Goal: Task Accomplishment & Management: Complete application form

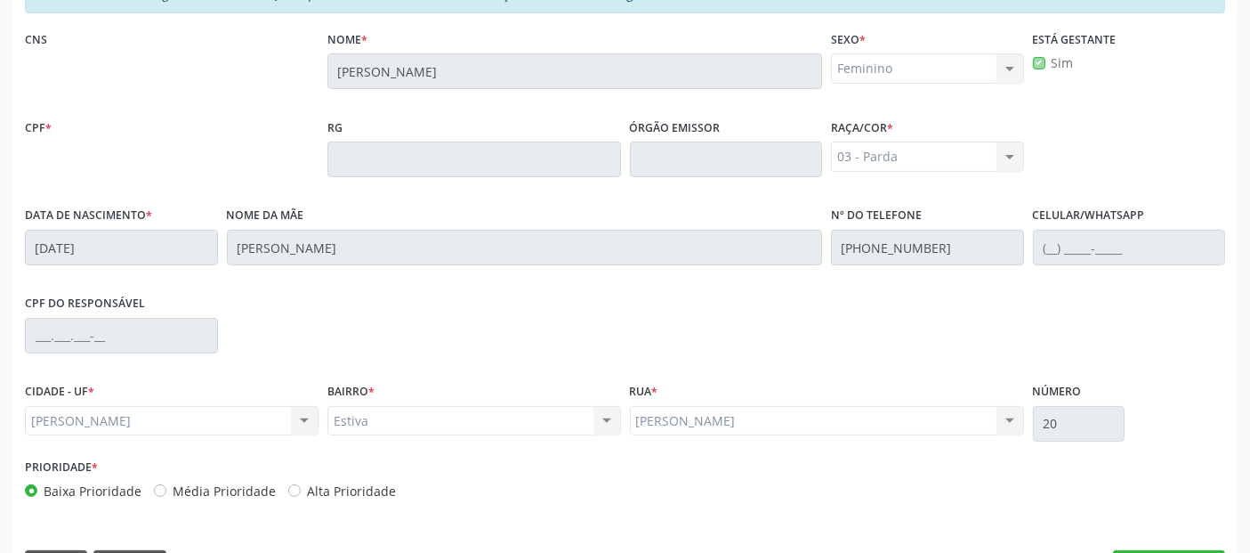
scroll to position [486, 0]
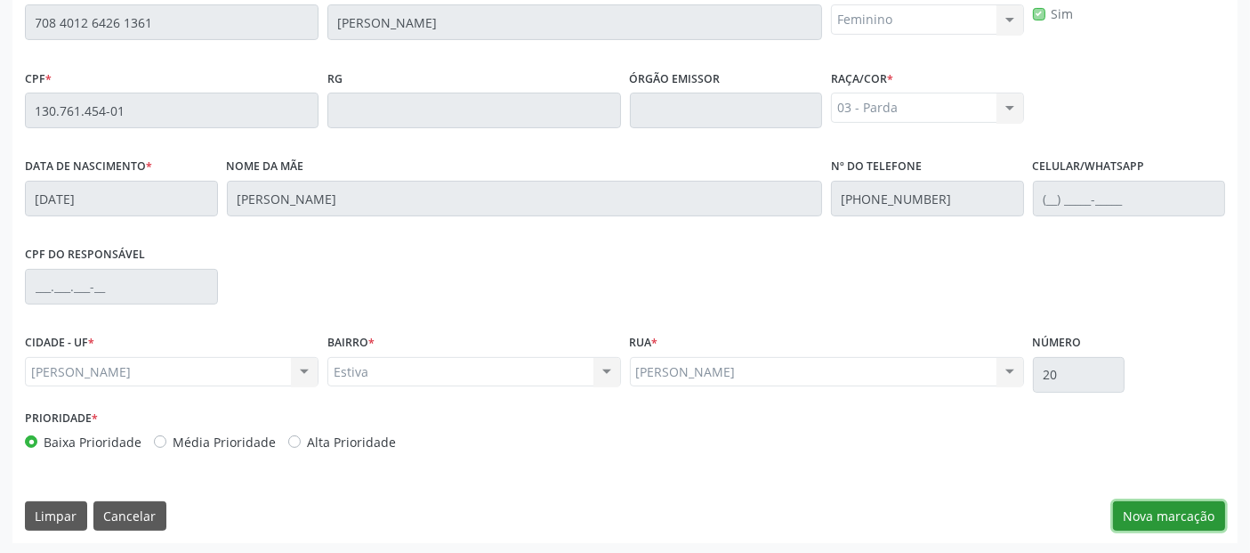
click at [1140, 507] on button "Nova marcação" at bounding box center [1169, 516] width 112 height 30
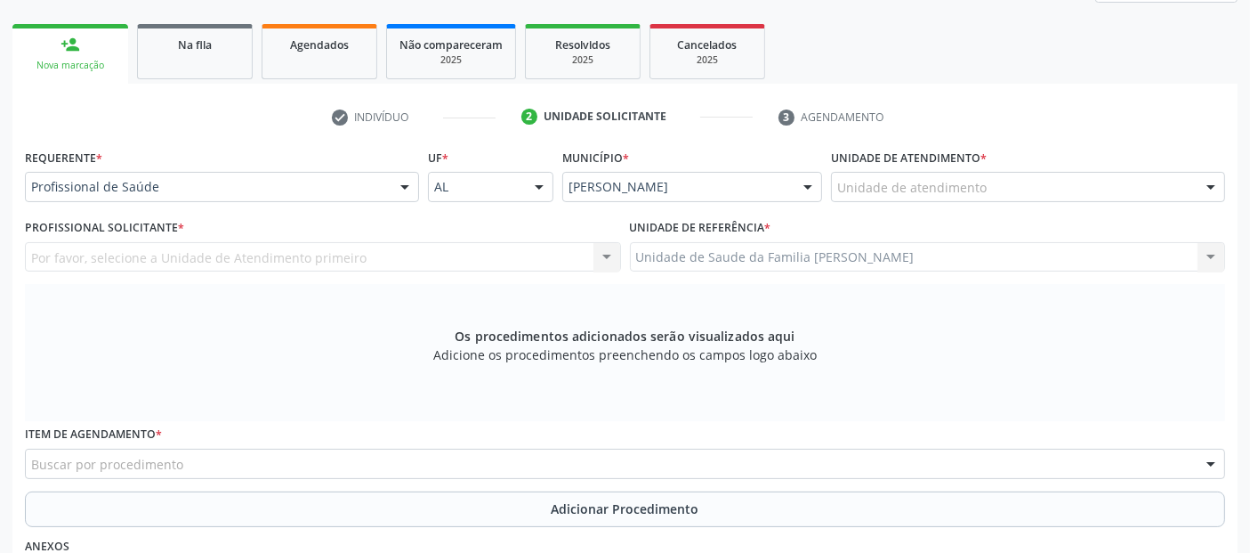
scroll to position [201, 0]
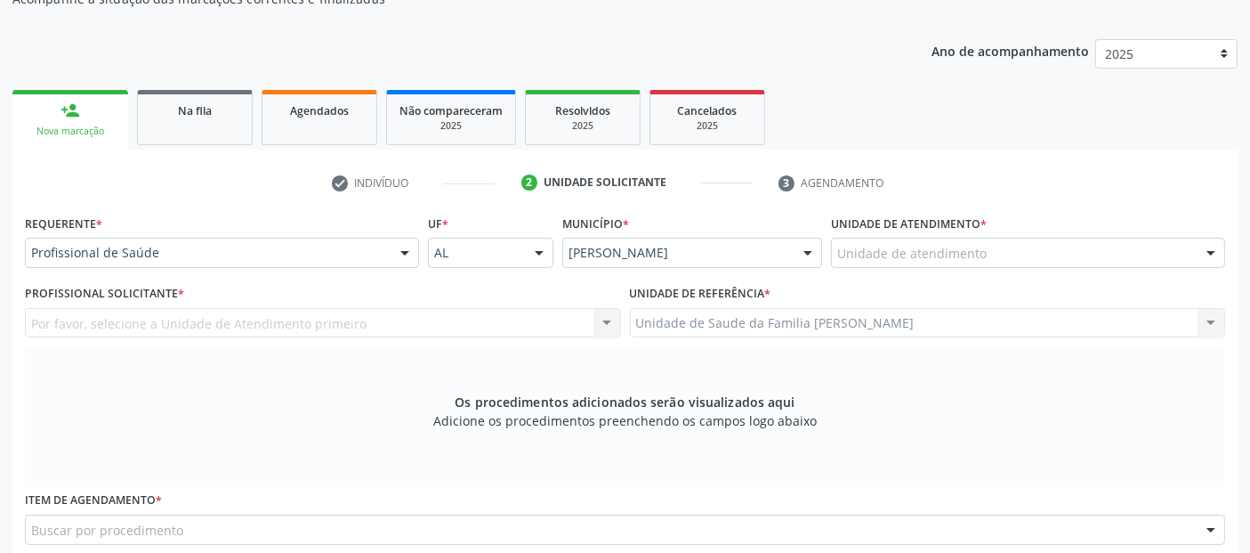
click at [1052, 249] on div "Unidade de atendimento" at bounding box center [1028, 253] width 394 height 30
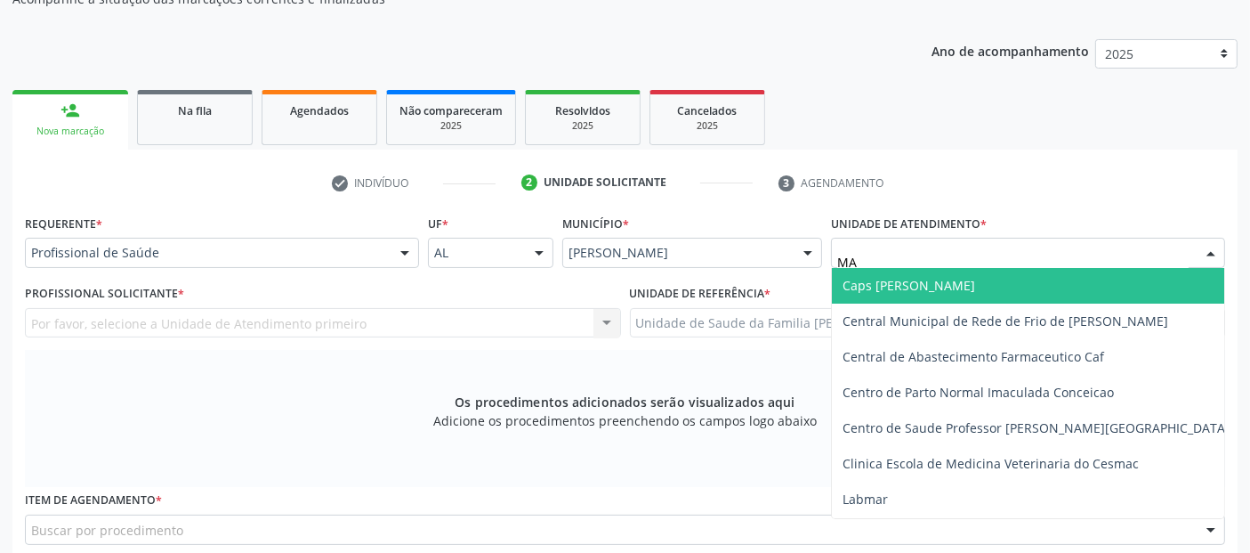
type input "MAS"
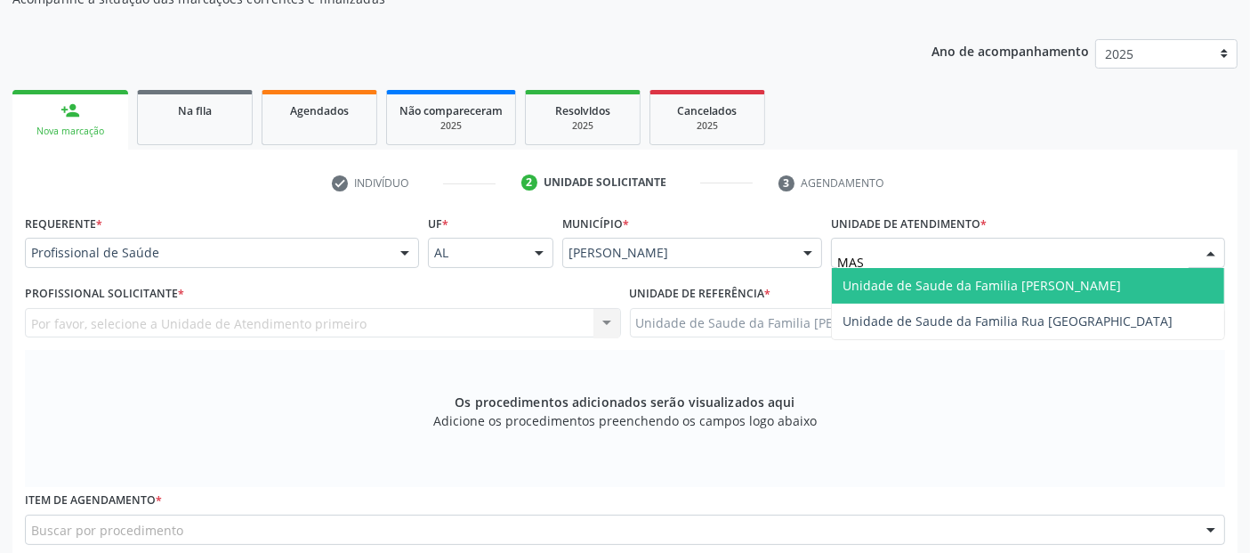
click at [1021, 282] on span "Unidade de Saude da Familia [PERSON_NAME]" at bounding box center [982, 285] width 279 height 17
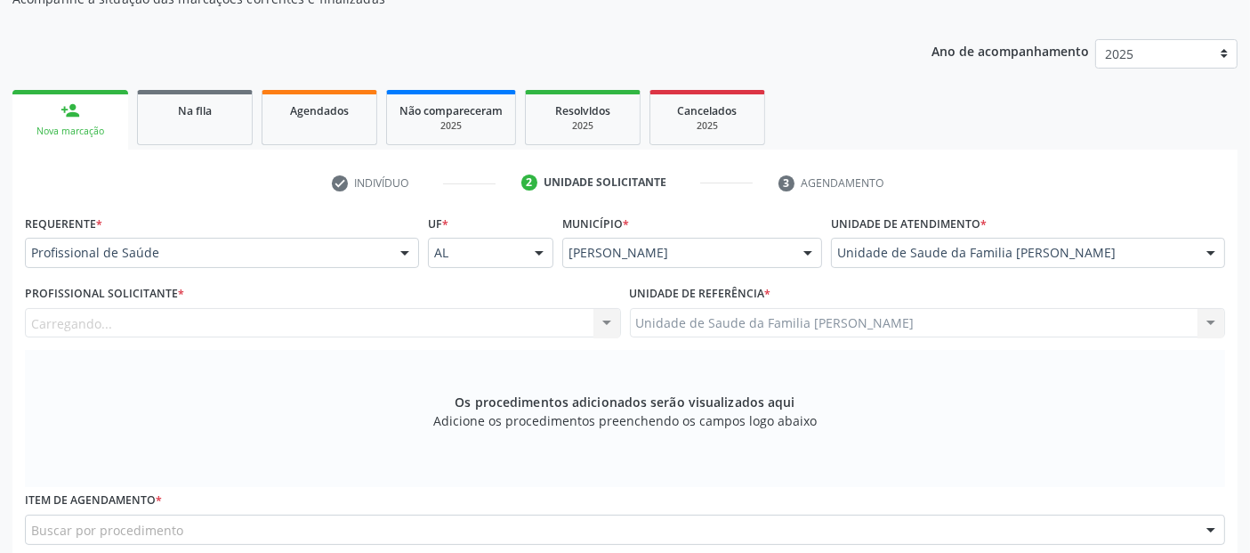
click at [337, 310] on div "Carregando... Nenhum resultado encontrado para: " " Não há nenhuma opção para s…" at bounding box center [323, 323] width 596 height 30
click at [300, 335] on div "Profissional solicitante" at bounding box center [323, 323] width 596 height 30
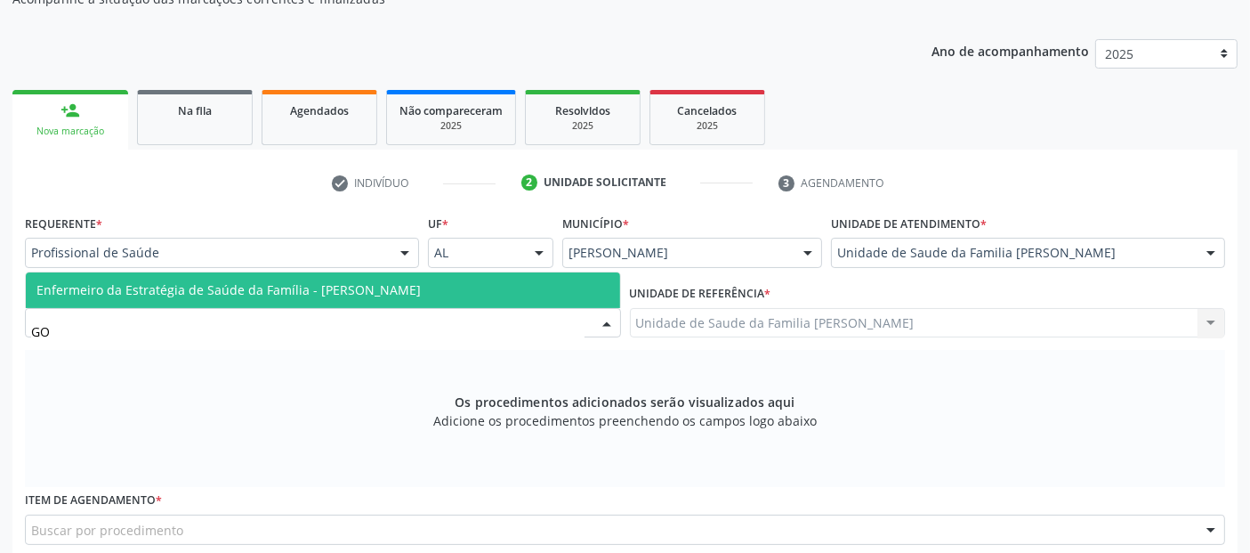
type input "GOR"
click at [340, 285] on span "Enfermeiro da Estratégia de Saúde da Família - [PERSON_NAME]" at bounding box center [228, 289] width 384 height 17
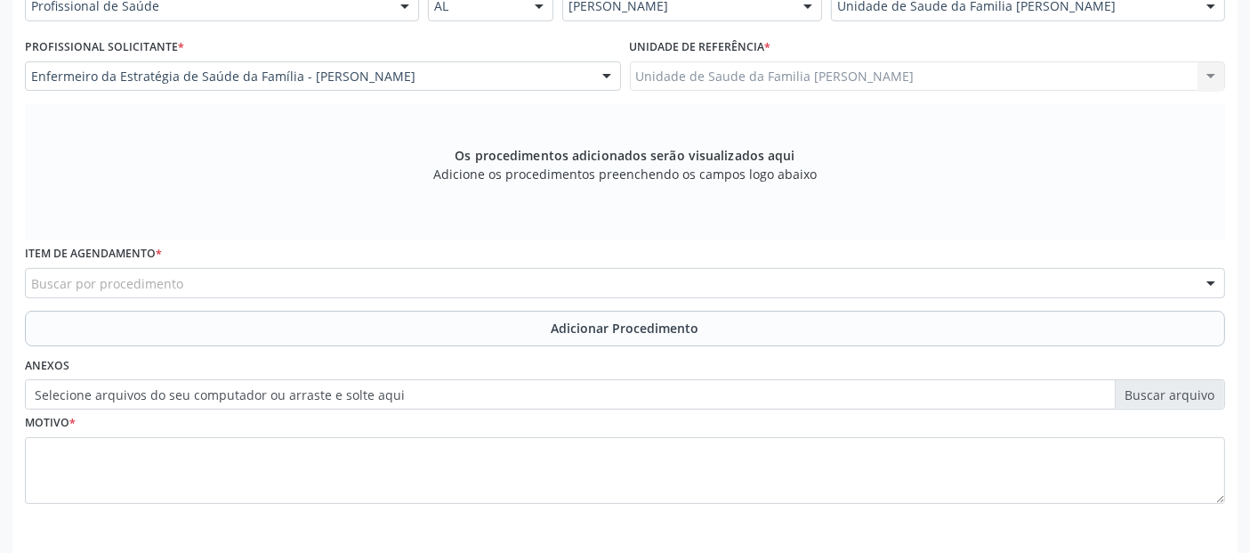
scroll to position [498, 0]
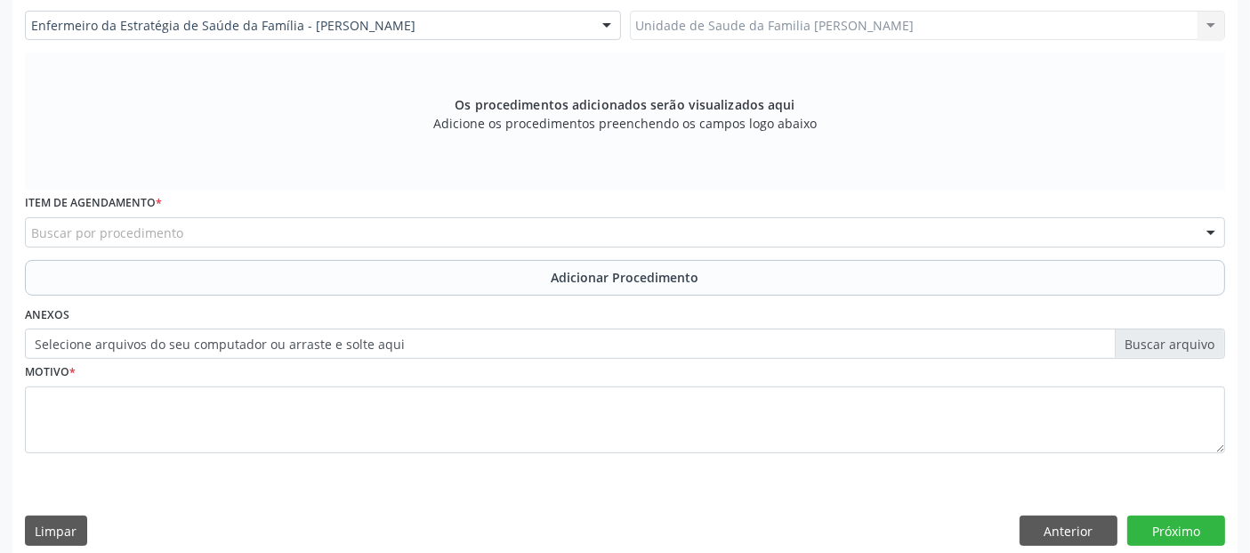
click at [238, 227] on div "Buscar por procedimento" at bounding box center [625, 232] width 1201 height 30
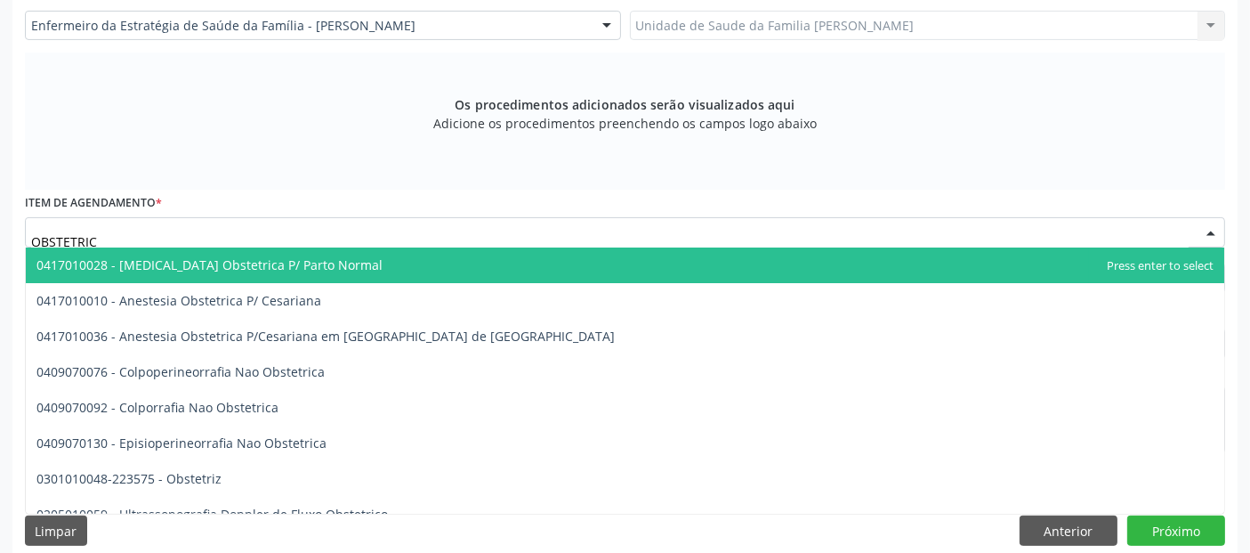
type input "OBSTETRICA"
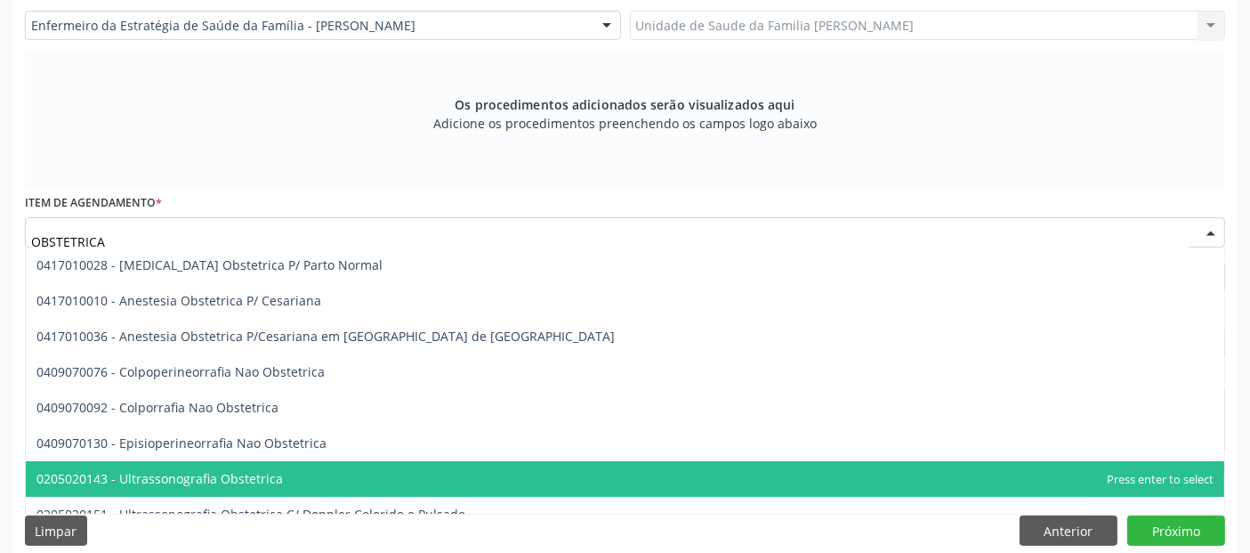
click at [231, 476] on span "0205020143 - Ultrassonografia Obstetrica" at bounding box center [159, 478] width 247 height 17
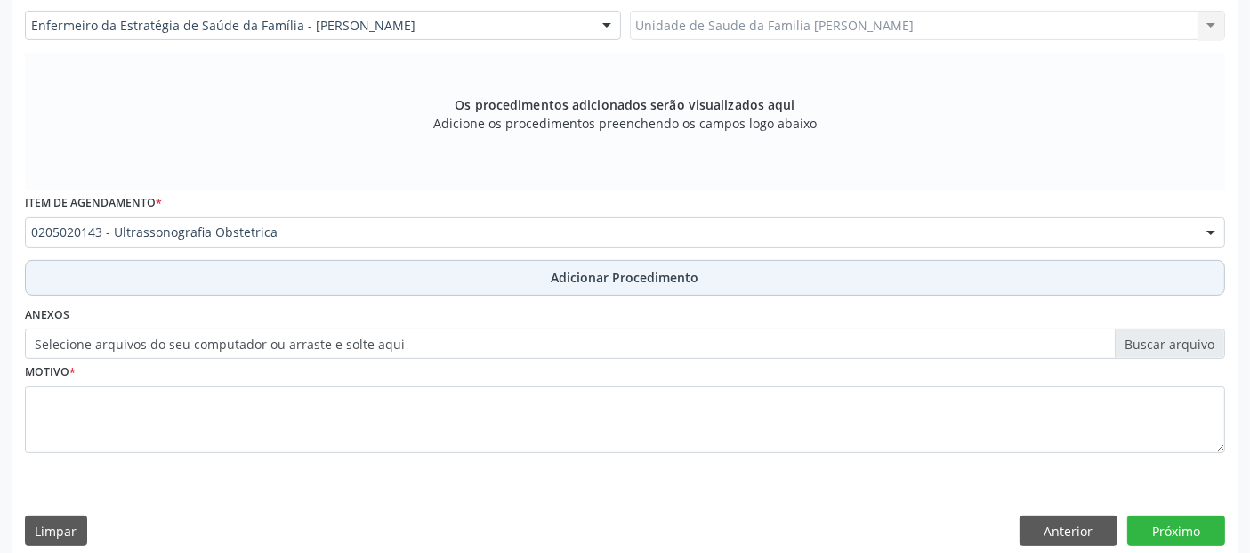
click at [393, 275] on button "Adicionar Procedimento" at bounding box center [625, 278] width 1201 height 36
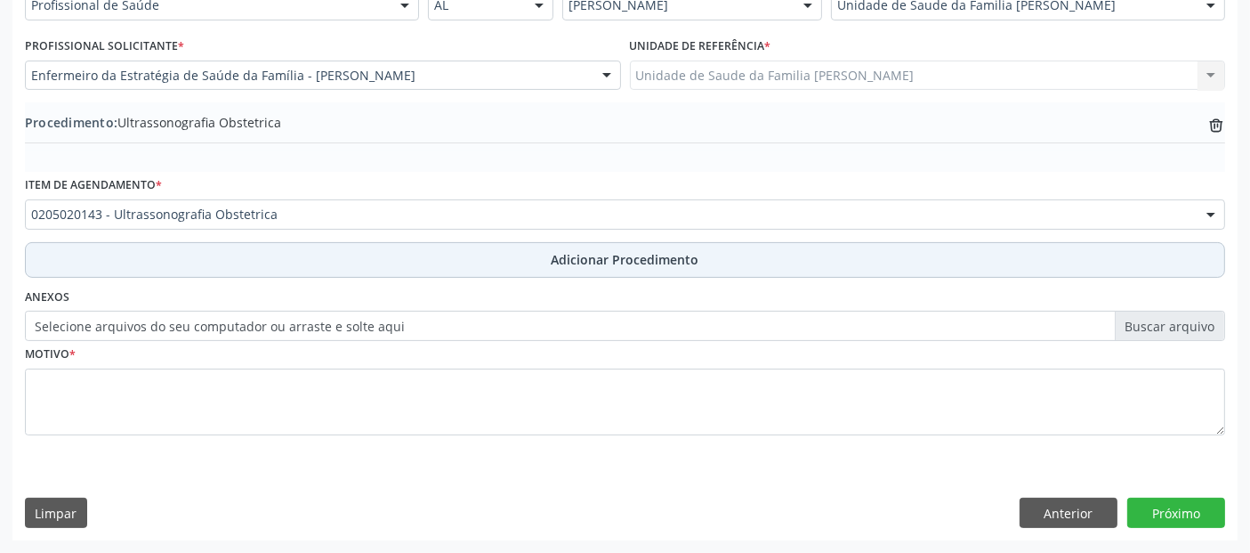
scroll to position [446, 0]
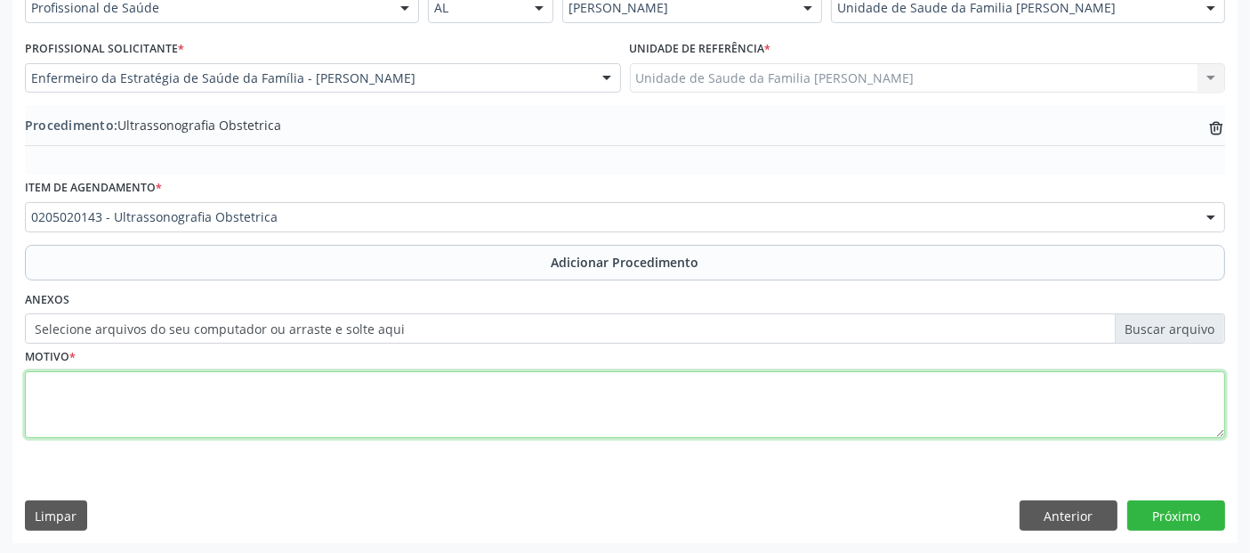
click at [307, 420] on textarea at bounding box center [625, 405] width 1201 height 68
type textarea "GESTANTE 6 MÊS."
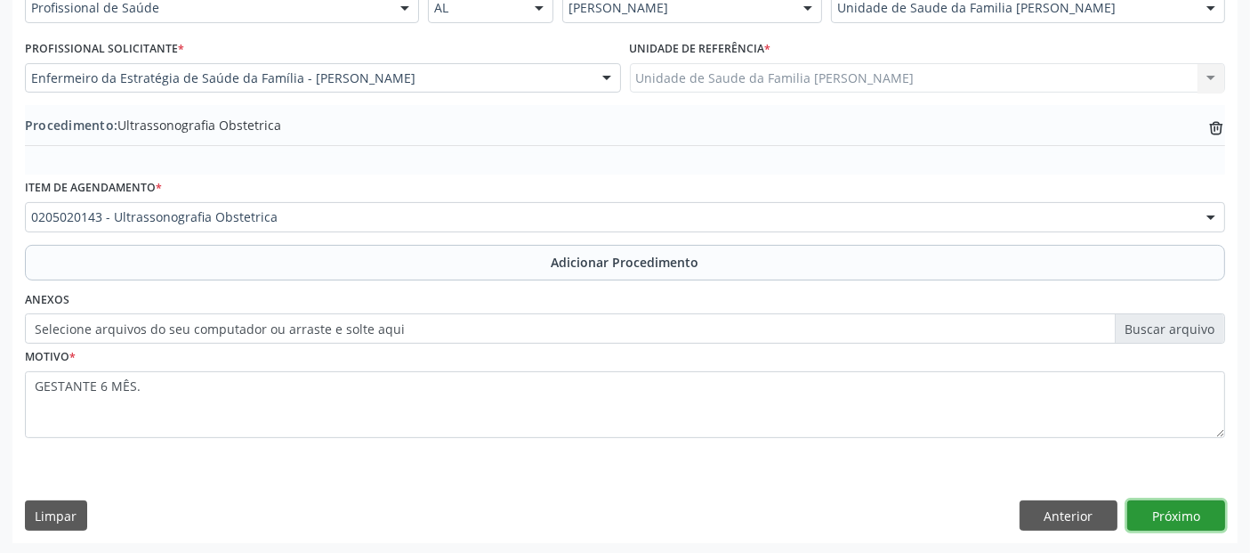
click at [1164, 505] on button "Próximo" at bounding box center [1177, 515] width 98 height 30
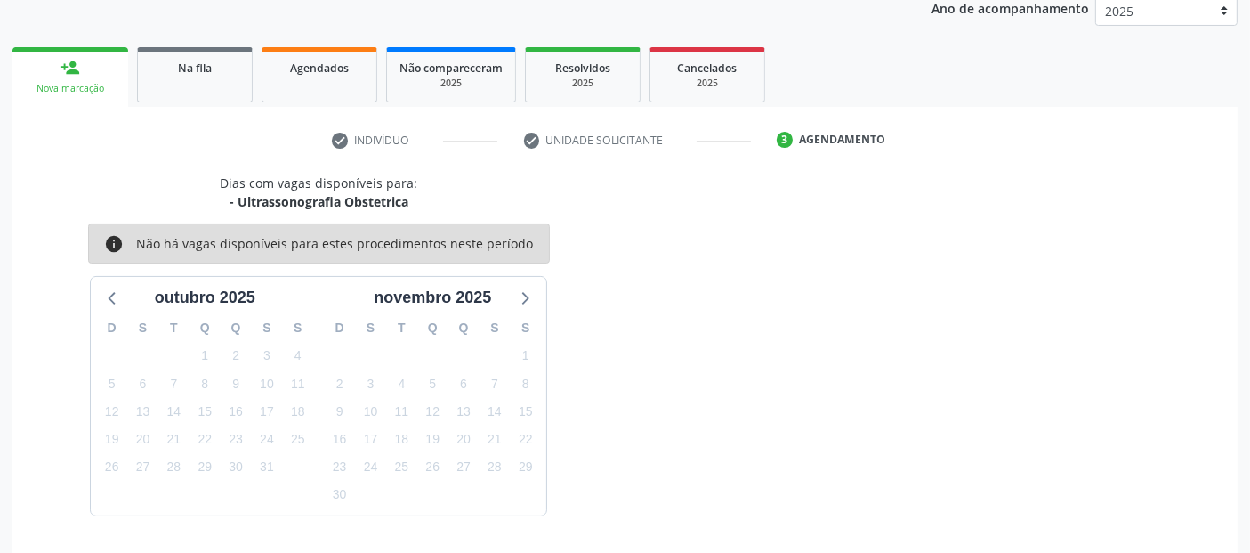
scroll to position [296, 0]
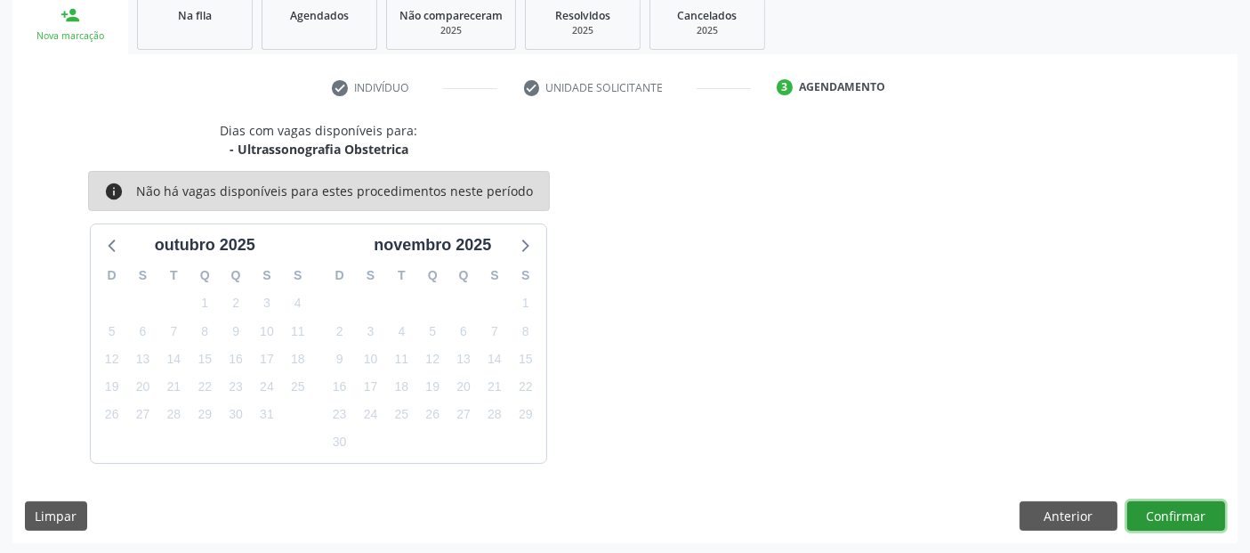
click at [1166, 501] on button "Confirmar" at bounding box center [1177, 516] width 98 height 30
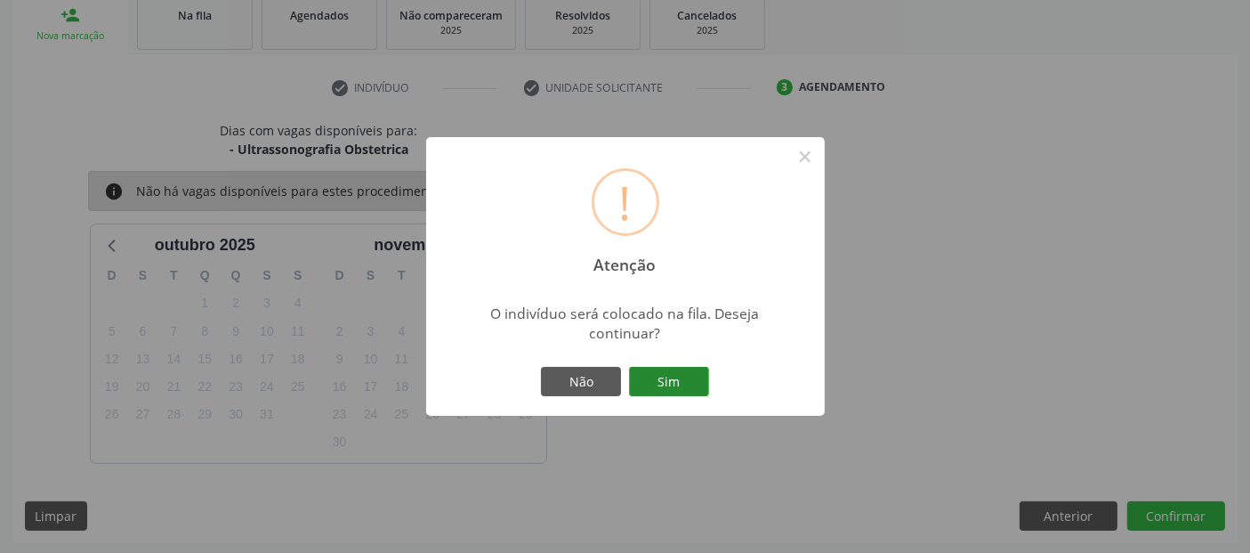
click at [684, 372] on button "Sim" at bounding box center [669, 382] width 80 height 30
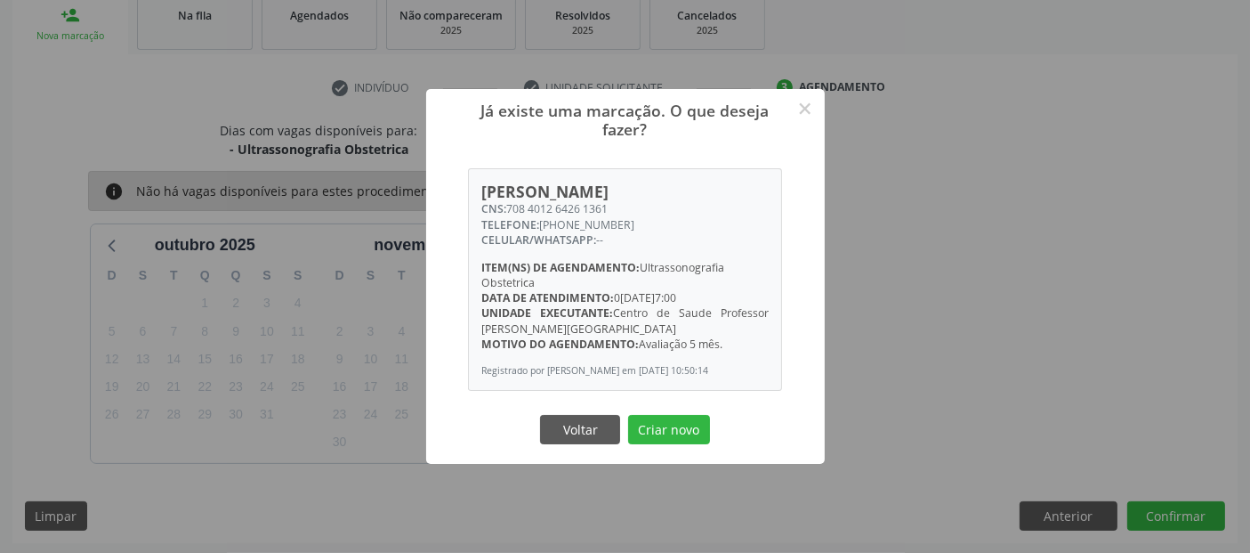
click at [670, 413] on div "Já existe uma marcação. O que deseja fazer? × [PERSON_NAME] CNS: 708 4012 6426 …" at bounding box center [625, 276] width 399 height 375
click at [666, 438] on button "Criar novo" at bounding box center [669, 430] width 82 height 30
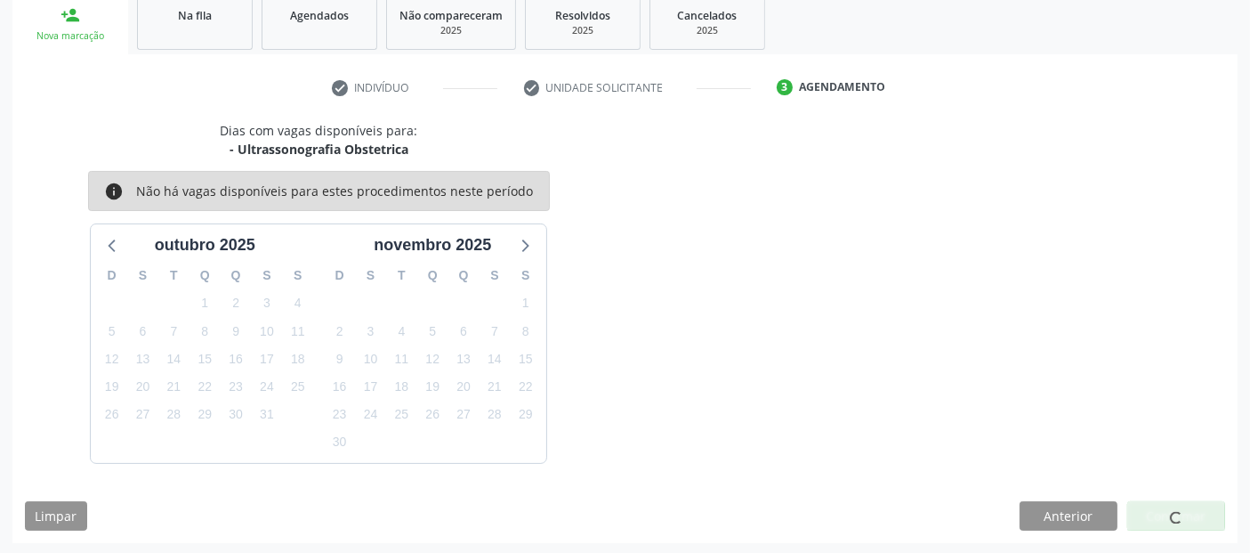
scroll to position [58, 0]
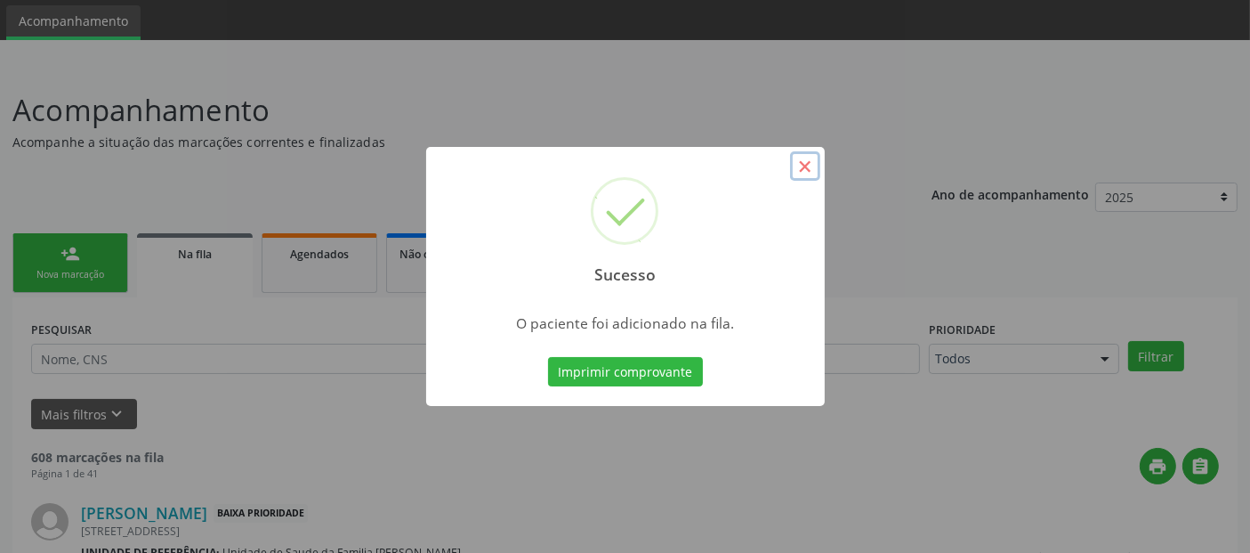
click at [813, 169] on button "×" at bounding box center [805, 166] width 30 height 30
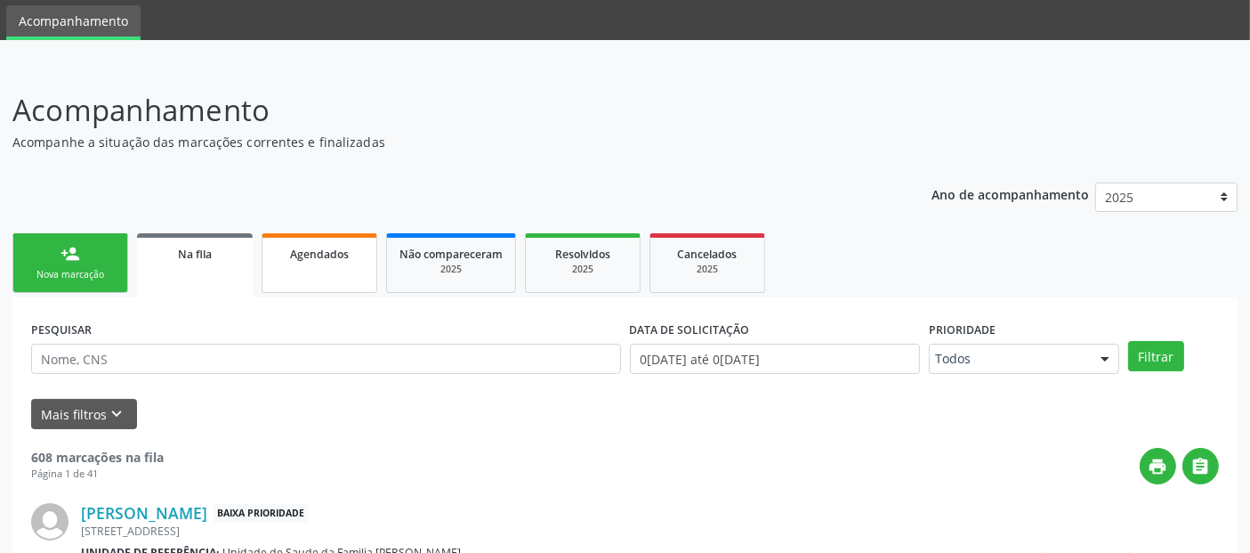
click at [276, 270] on link "Agendados" at bounding box center [320, 263] width 116 height 60
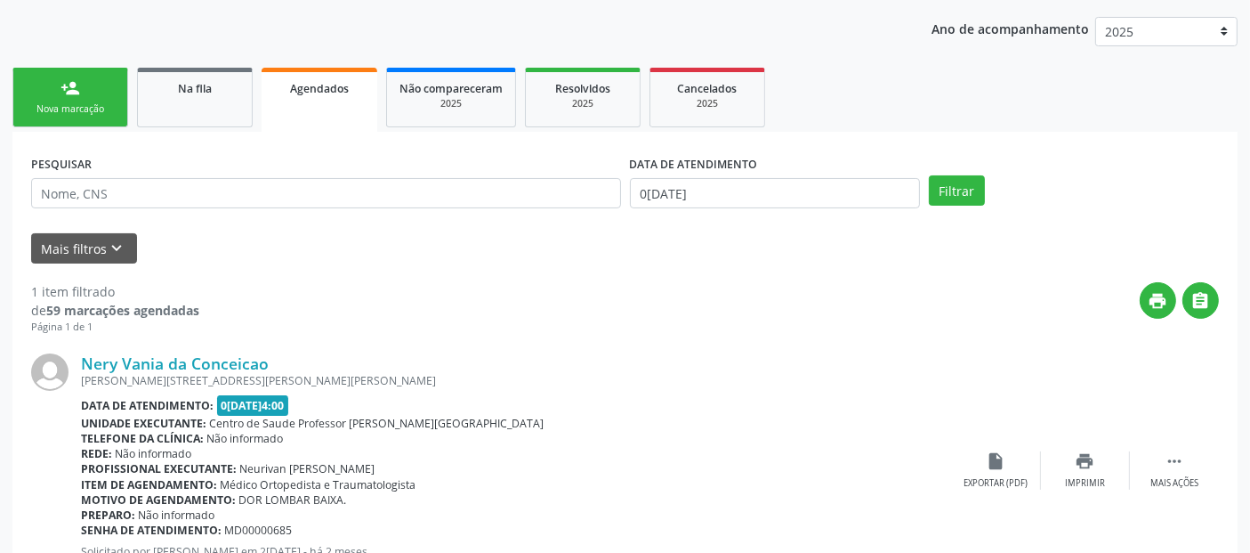
scroll to position [241, 0]
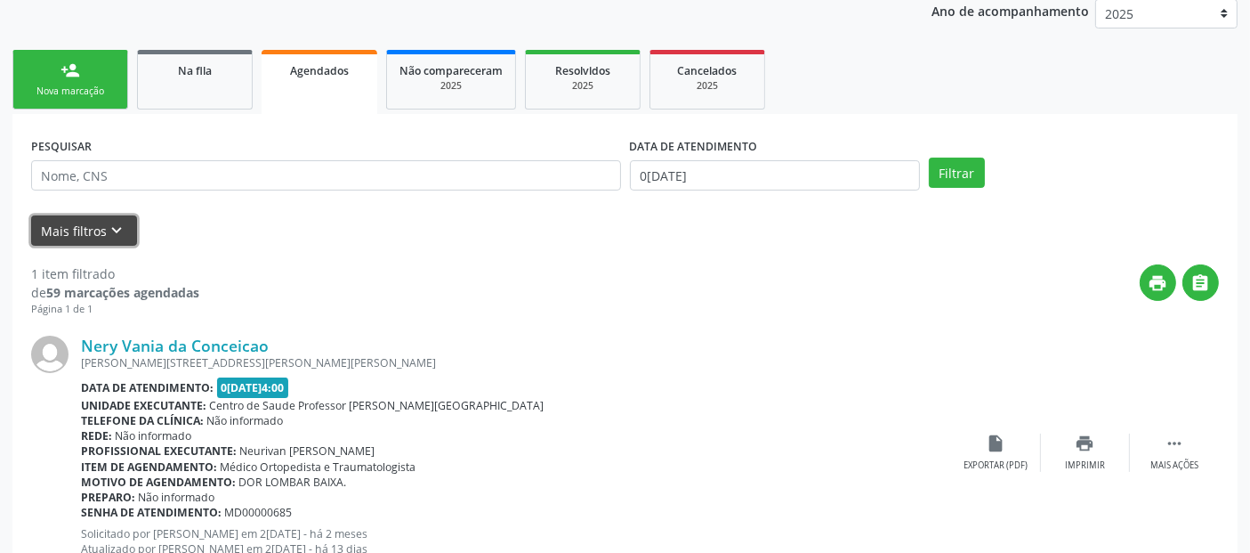
click at [101, 242] on button "Mais filtros keyboard_arrow_down" at bounding box center [84, 230] width 106 height 31
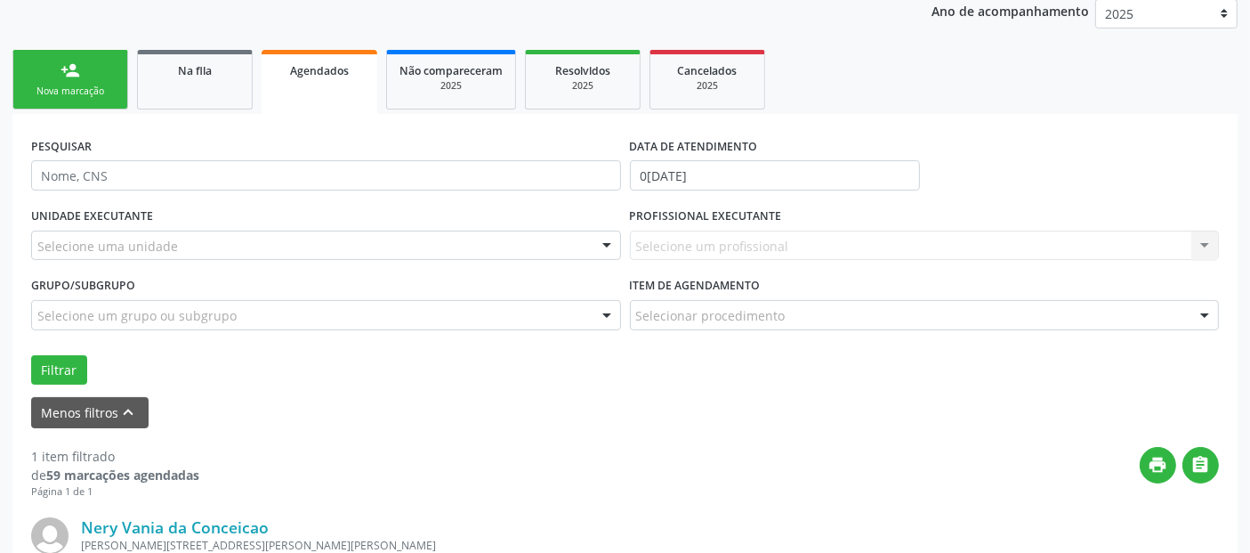
click at [185, 301] on div "Selecione um grupo ou subgrupo" at bounding box center [326, 315] width 590 height 30
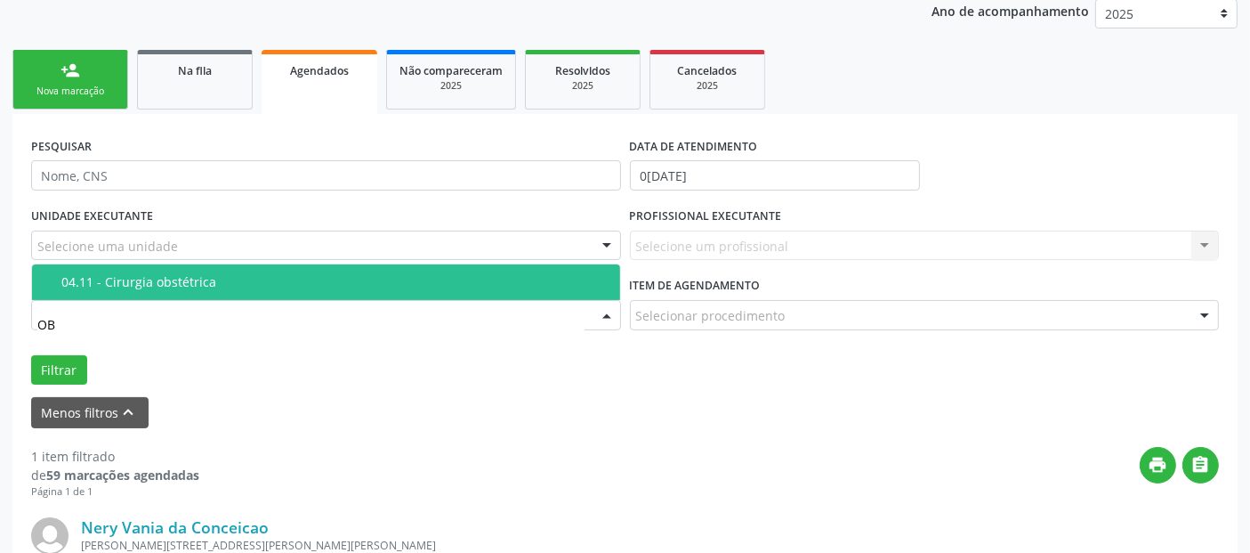
type input "O"
type input "U"
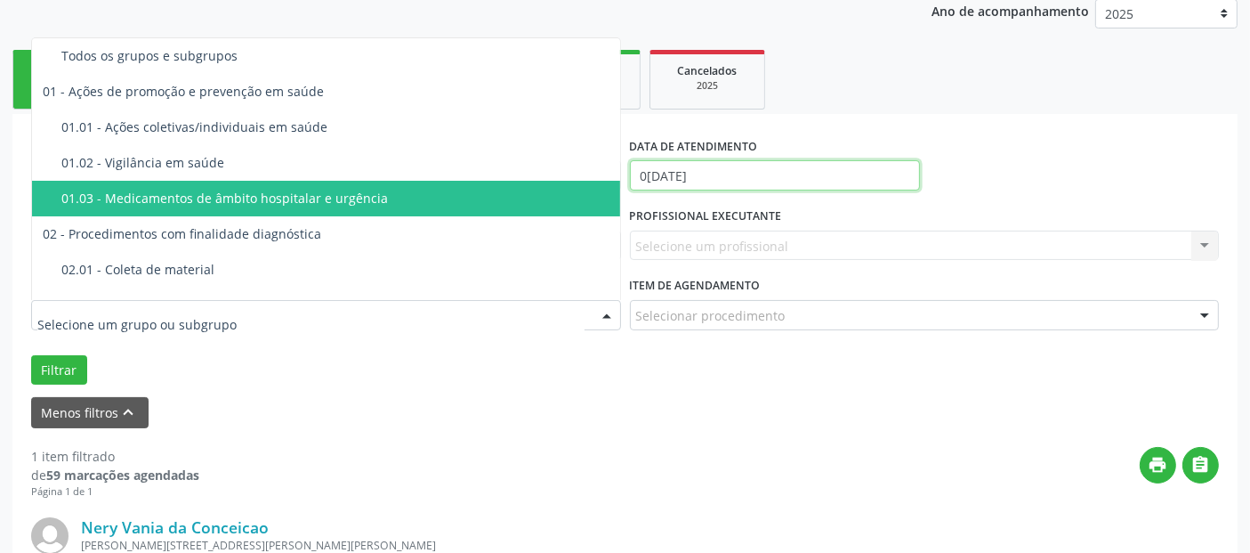
click at [767, 160] on input "0[DATE]" at bounding box center [775, 175] width 290 height 30
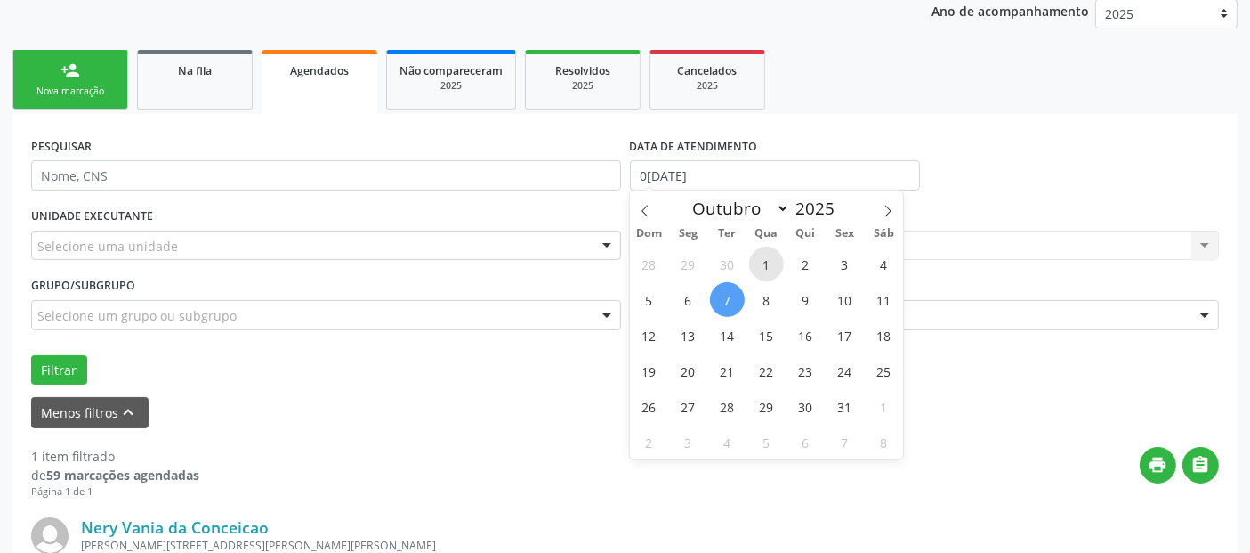
click at [772, 261] on span "1" at bounding box center [766, 264] width 35 height 35
type input "0[DATE]"
click at [658, 213] on span at bounding box center [645, 205] width 30 height 30
select select "8"
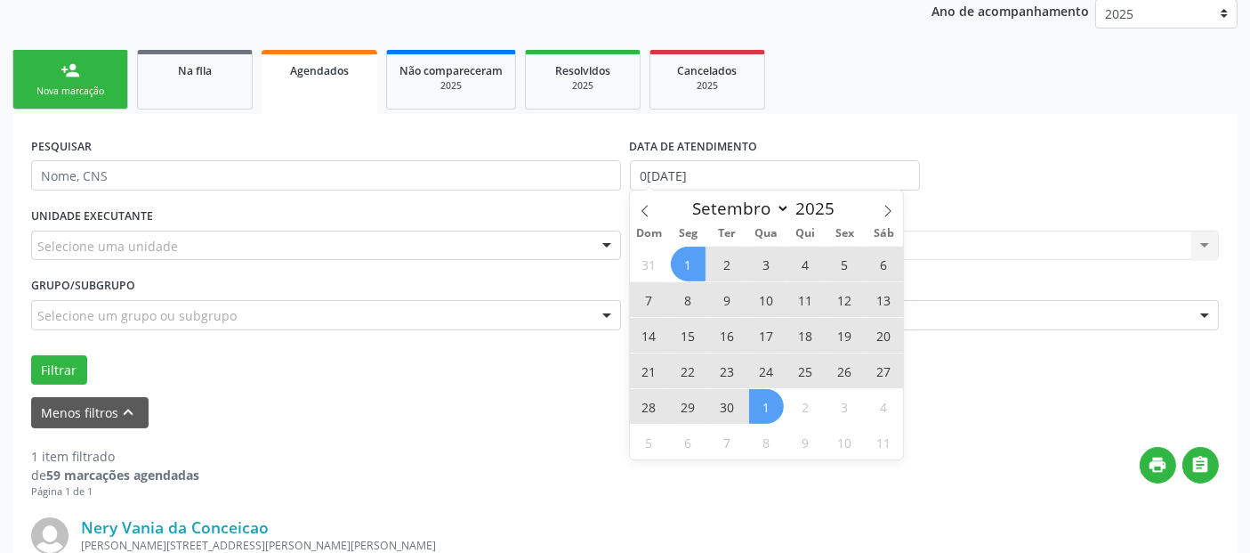
click at [698, 267] on span "1" at bounding box center [688, 264] width 35 height 35
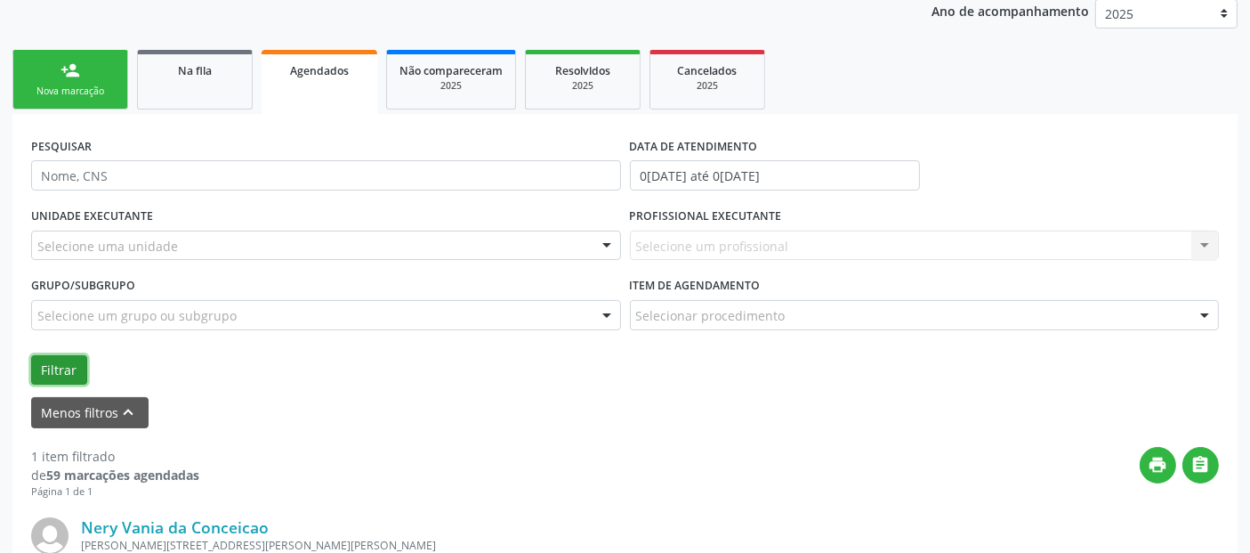
click at [69, 362] on button "Filtrar" at bounding box center [59, 370] width 56 height 30
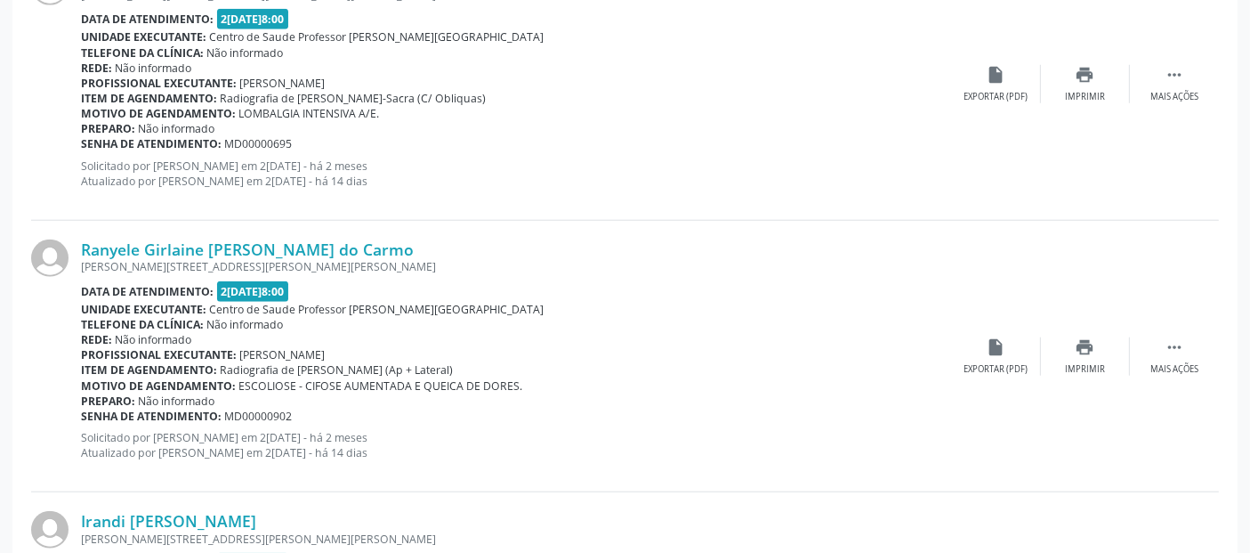
scroll to position [129, 0]
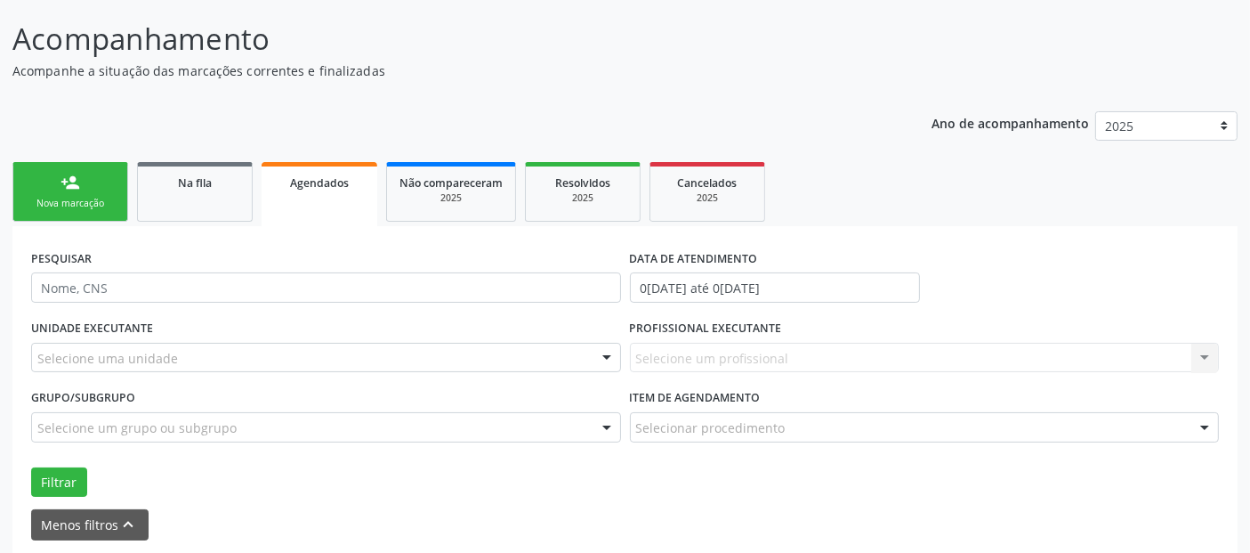
click at [55, 181] on link "person_add Nova marcação" at bounding box center [70, 192] width 116 height 60
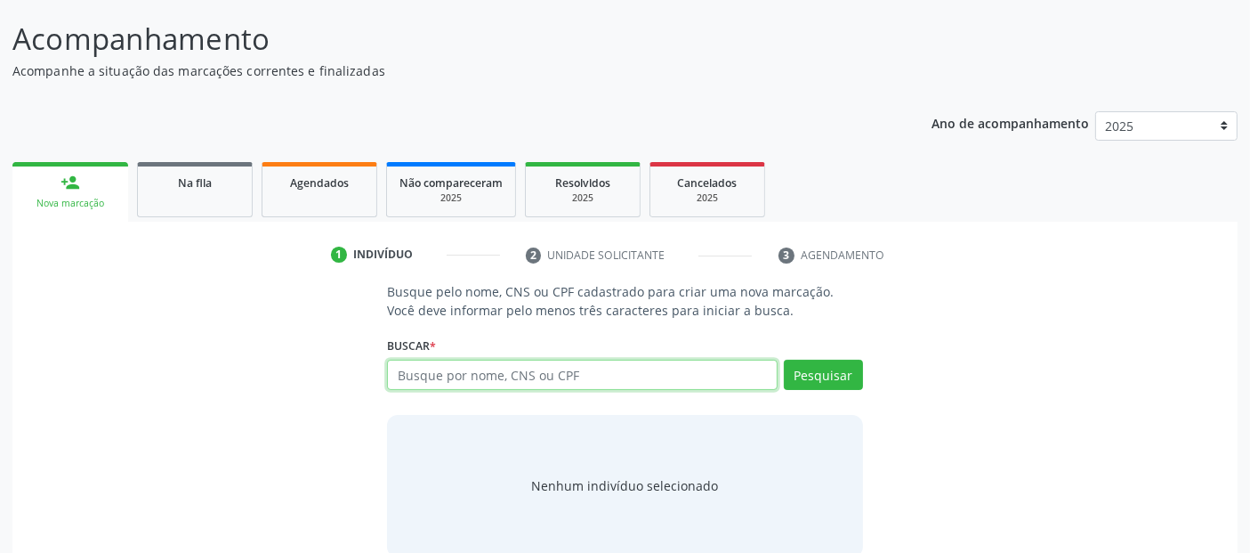
click at [447, 382] on input "text" at bounding box center [582, 375] width 390 height 30
type input "09977419450"
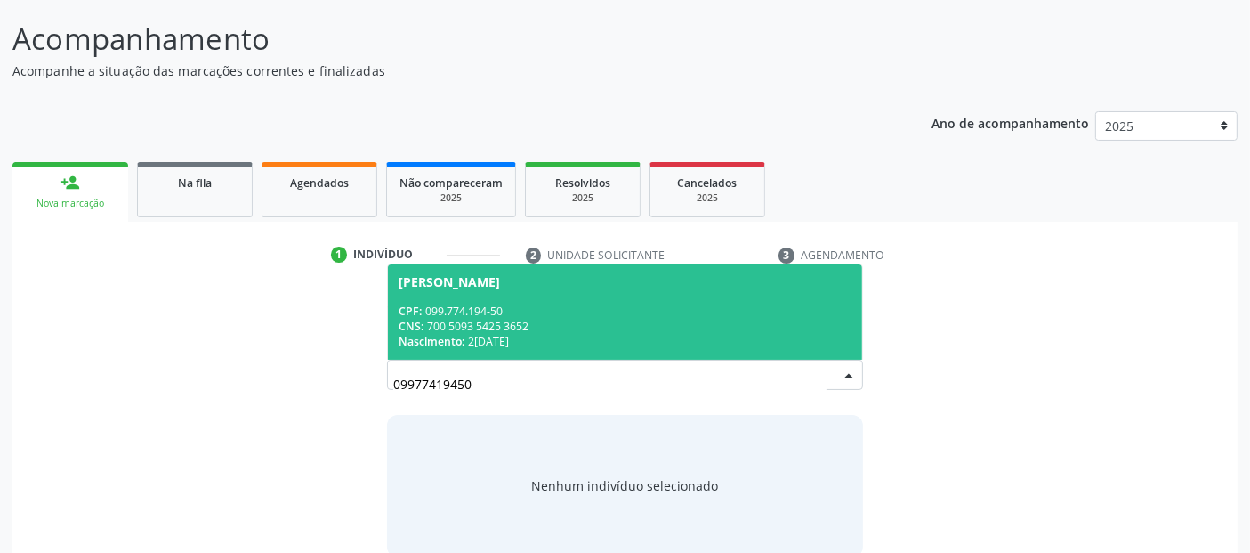
click at [726, 304] on div "CPF: 099.774.194-50" at bounding box center [625, 310] width 452 height 15
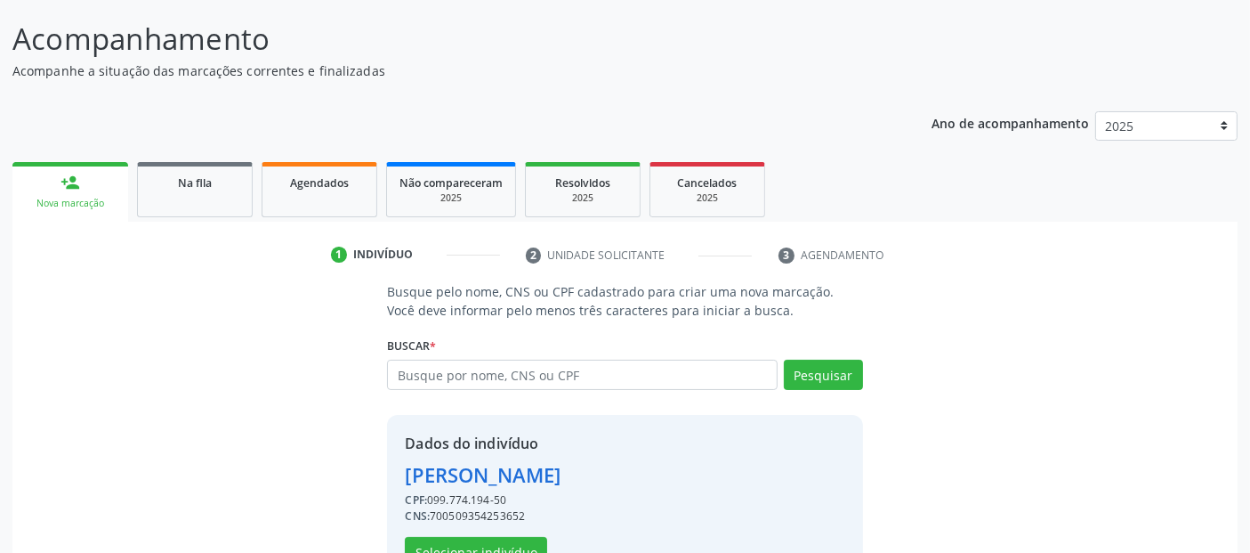
scroll to position [183, 0]
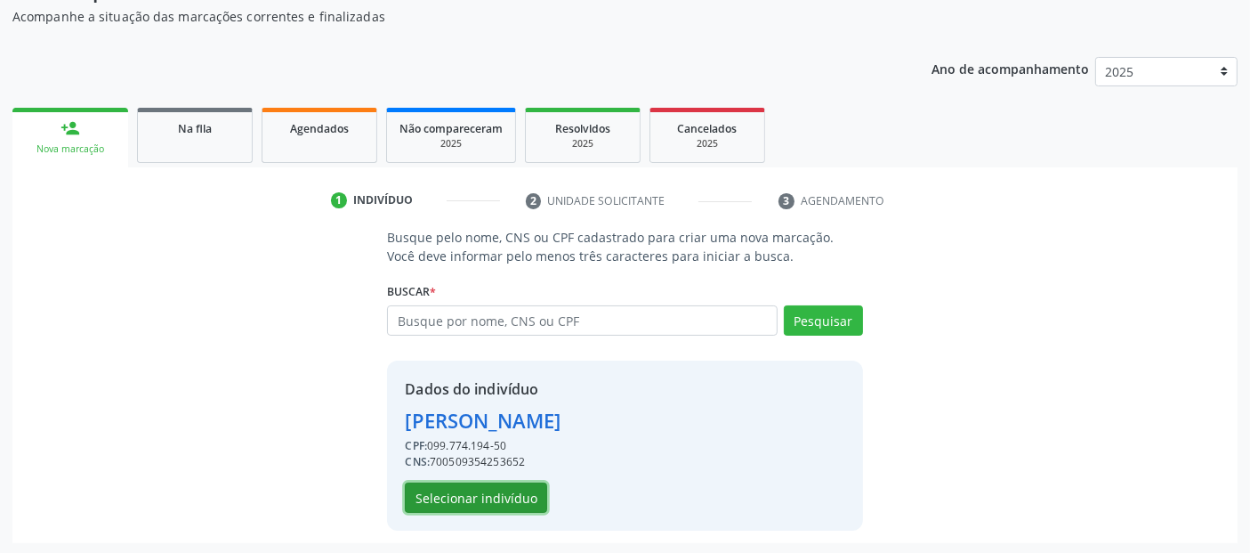
click at [470, 493] on button "Selecionar indivíduo" at bounding box center [476, 497] width 142 height 30
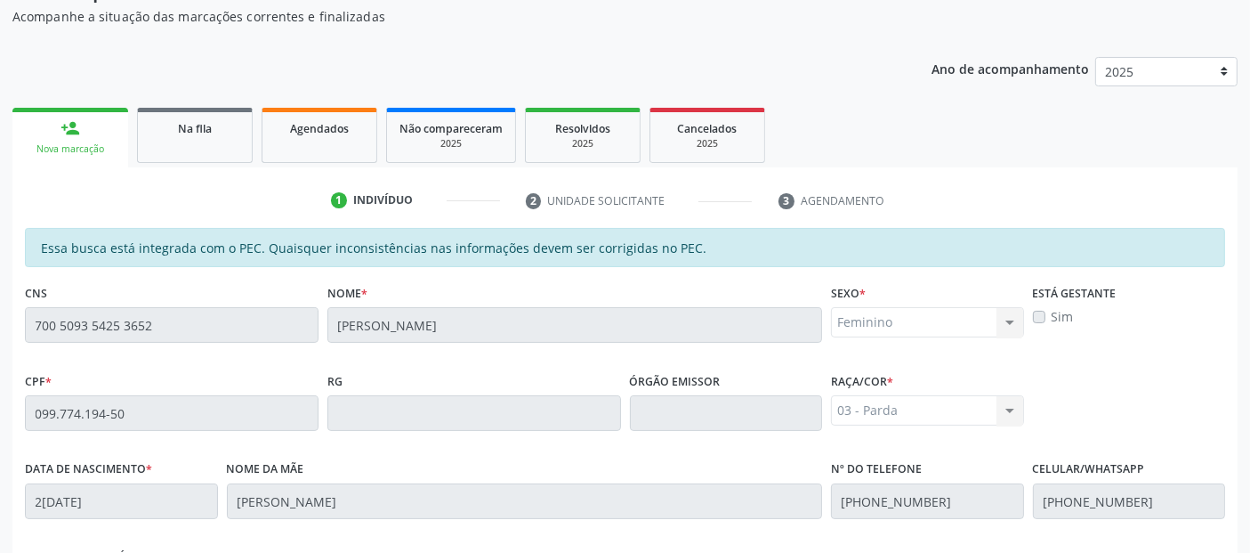
scroll to position [486, 0]
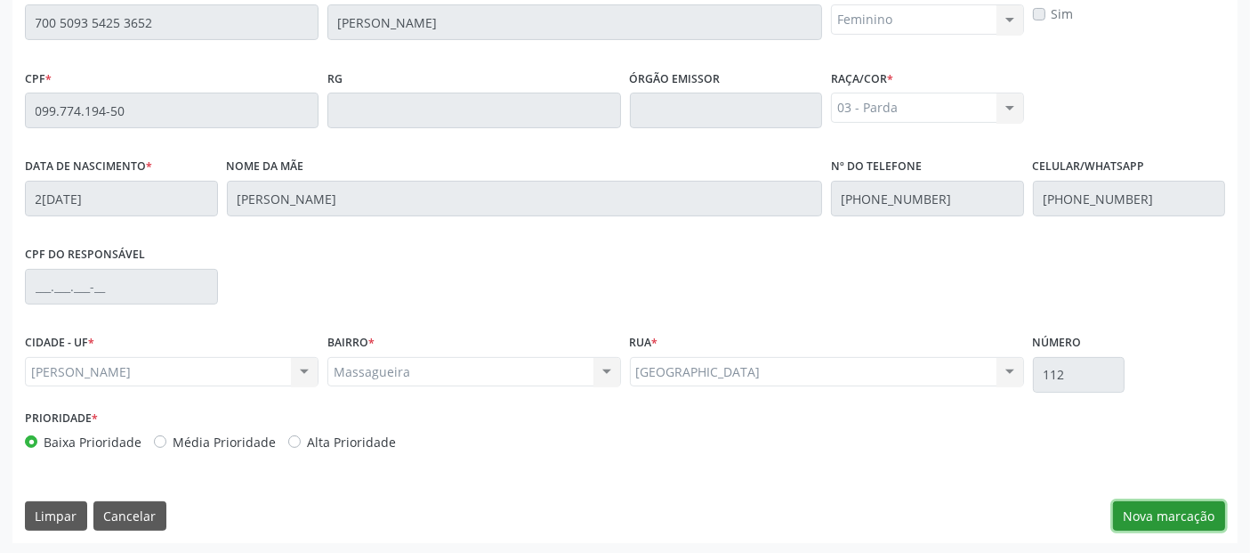
click at [1196, 508] on button "Nova marcação" at bounding box center [1169, 516] width 112 height 30
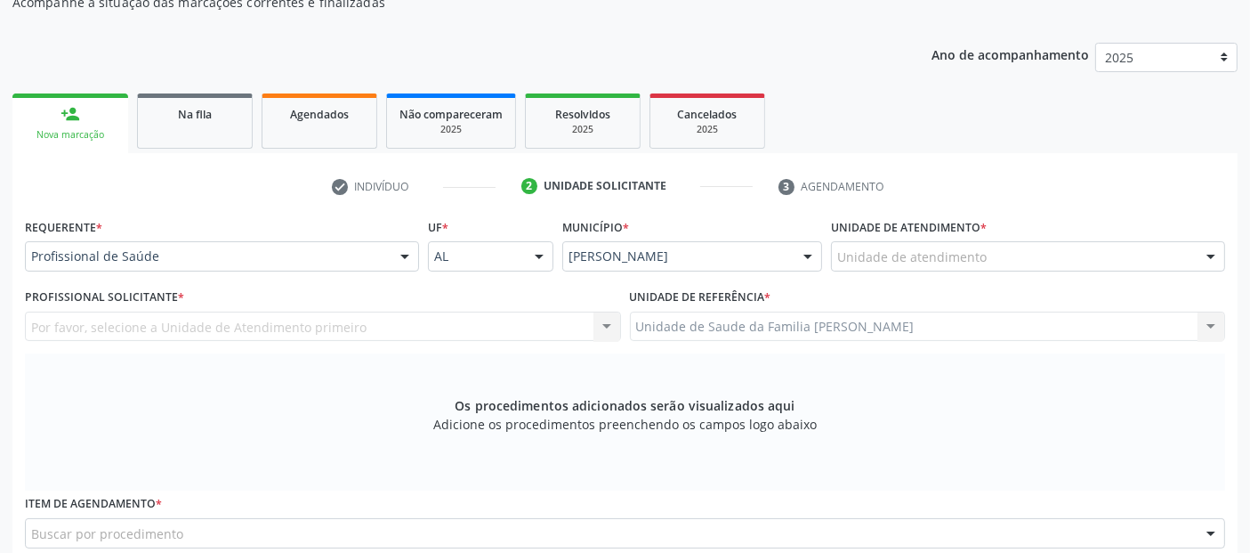
scroll to position [185, 0]
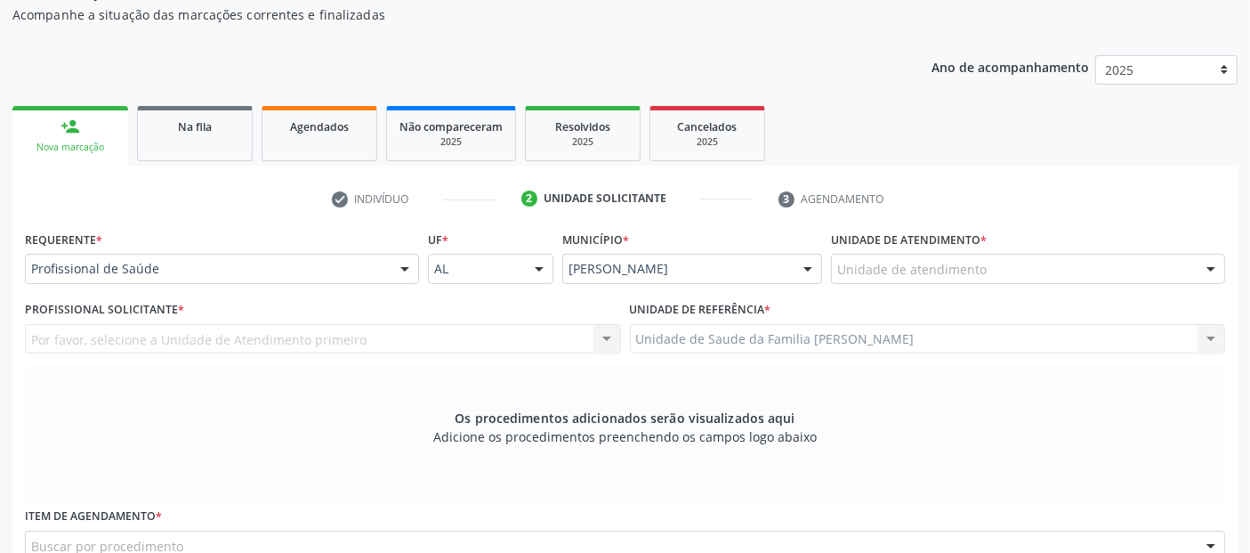
click at [916, 255] on div "Unidade de atendimento" at bounding box center [1028, 269] width 394 height 30
type input "O"
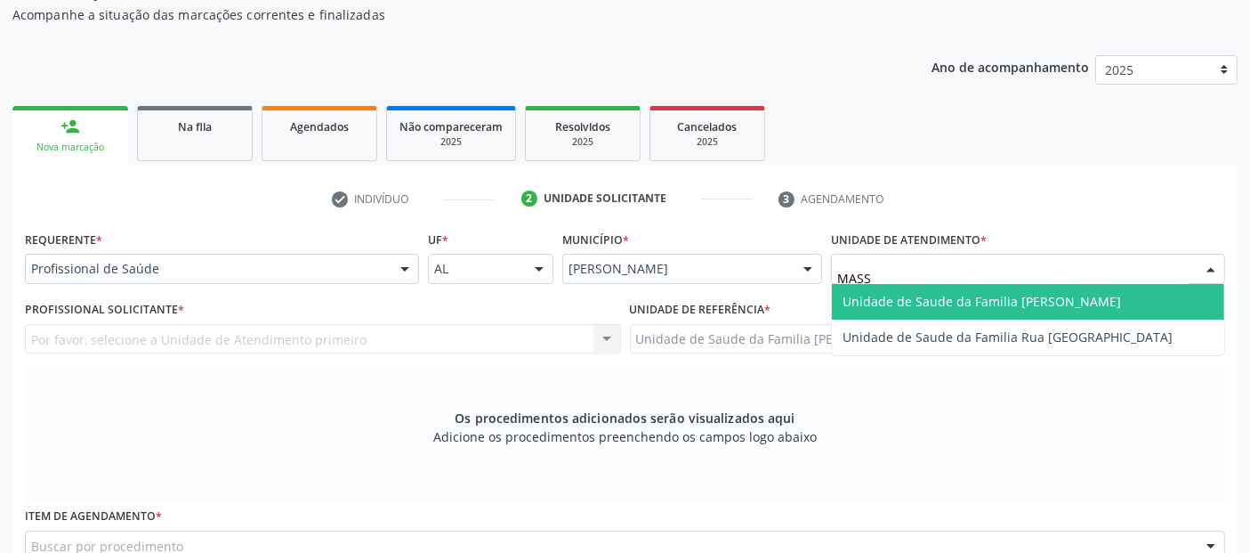
type input "MASSA"
click at [892, 293] on span "Unidade de Saude da Familia [PERSON_NAME]" at bounding box center [982, 301] width 279 height 17
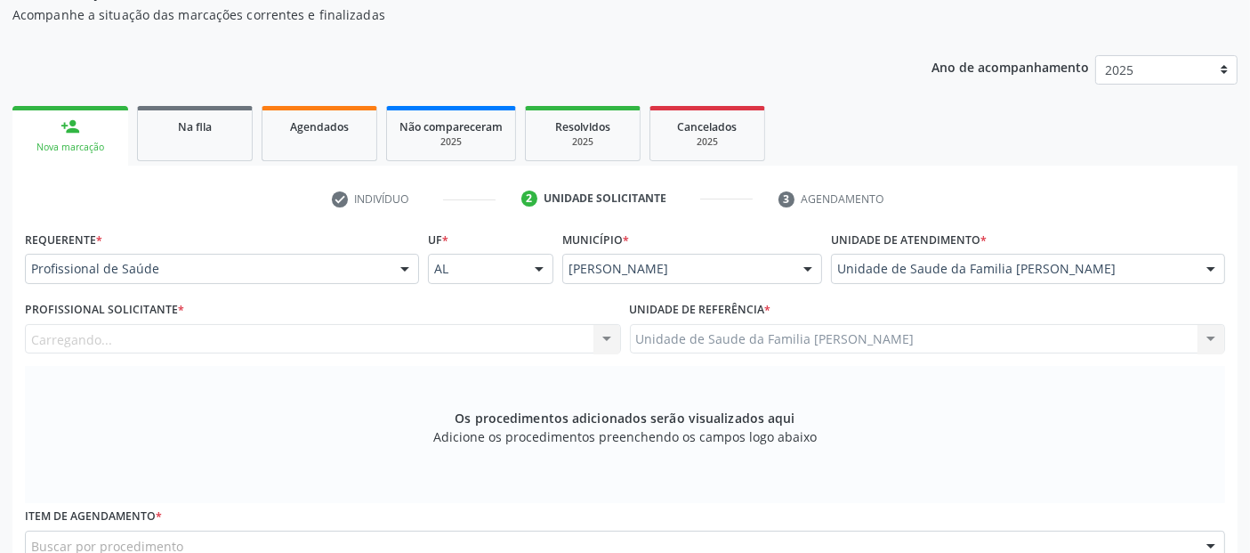
click at [310, 331] on div "Carregando... Nenhum resultado encontrado para: " " Não há nenhuma opção para s…" at bounding box center [323, 339] width 596 height 30
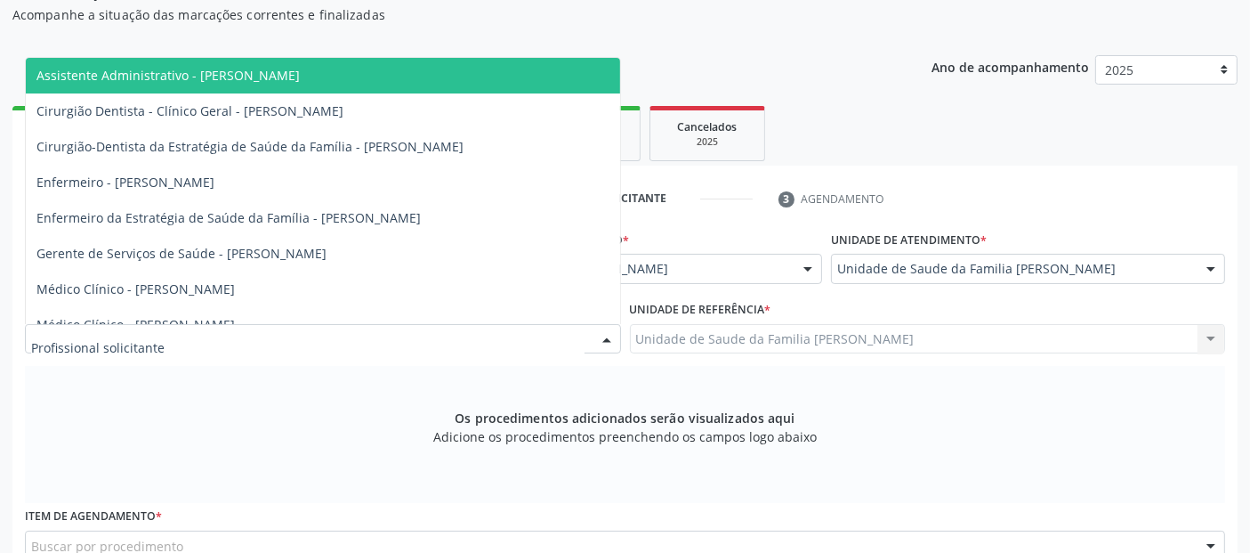
click at [310, 331] on div at bounding box center [323, 339] width 596 height 30
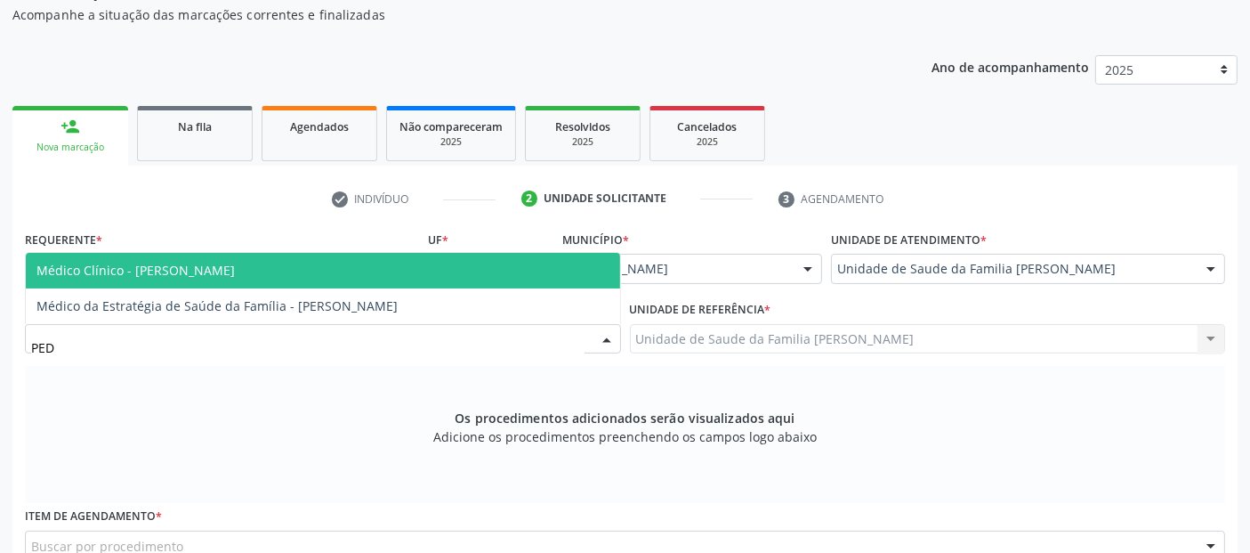
type input "PEDR"
click at [235, 265] on span "Médico Clínico - [PERSON_NAME]" at bounding box center [135, 270] width 198 height 17
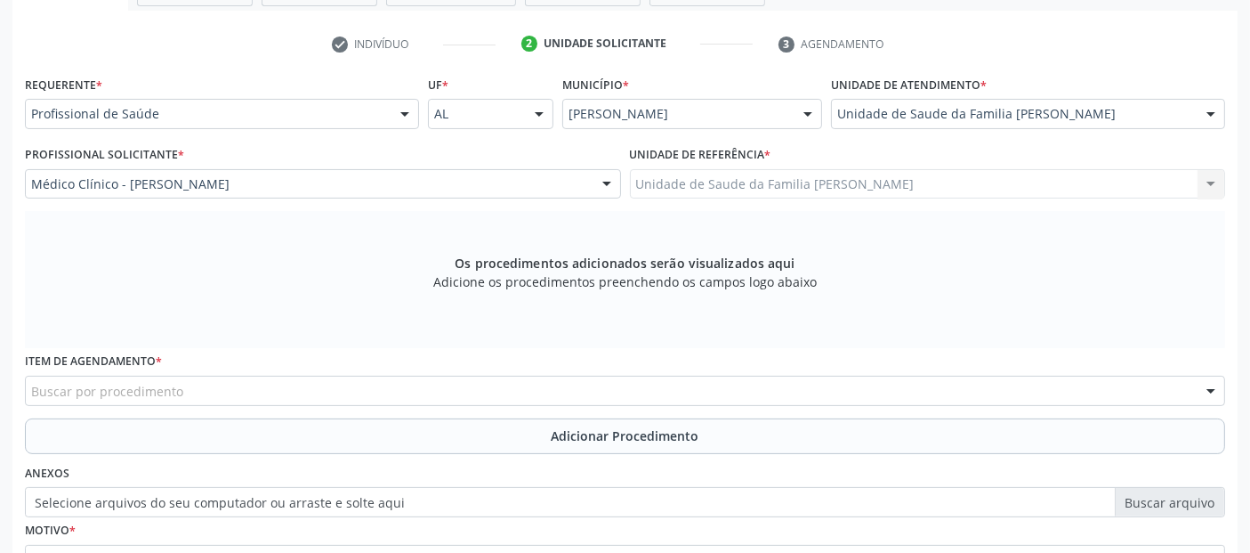
scroll to position [514, 0]
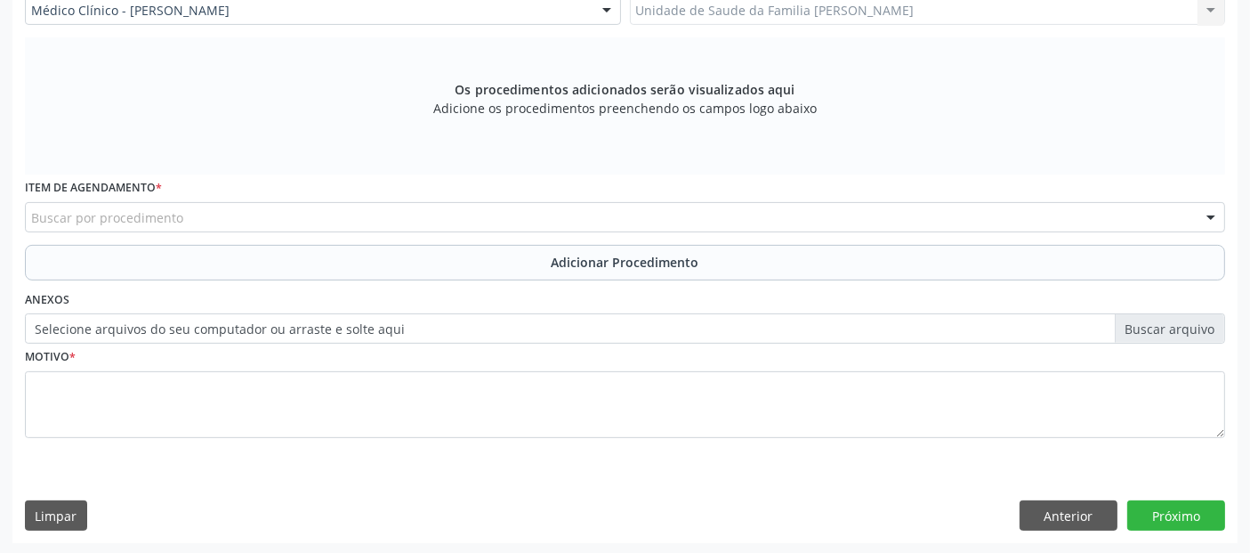
click at [214, 223] on div "Buscar por procedimento" at bounding box center [625, 217] width 1201 height 30
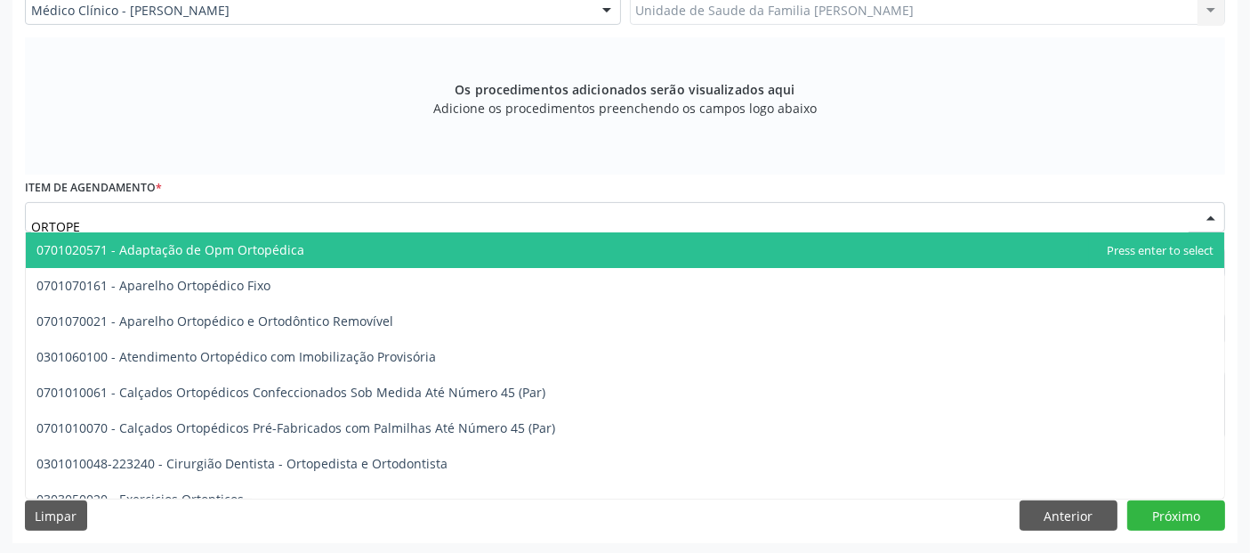
type input "ORTOPED"
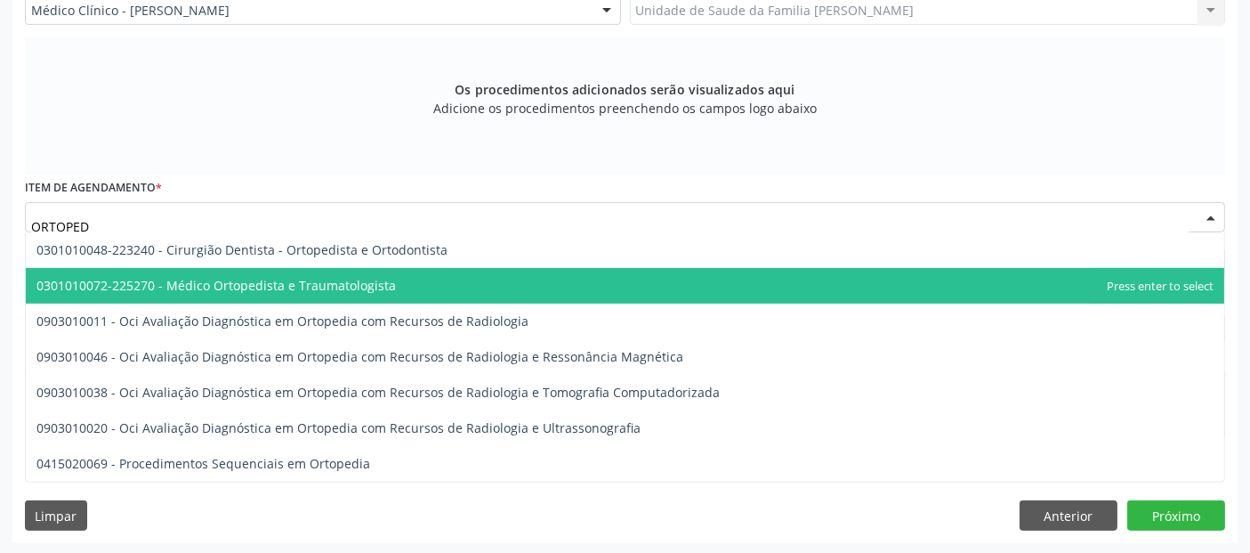
click at [231, 272] on span "0301010072-225270 - Médico Ortopedista e Traumatologista" at bounding box center [625, 286] width 1199 height 36
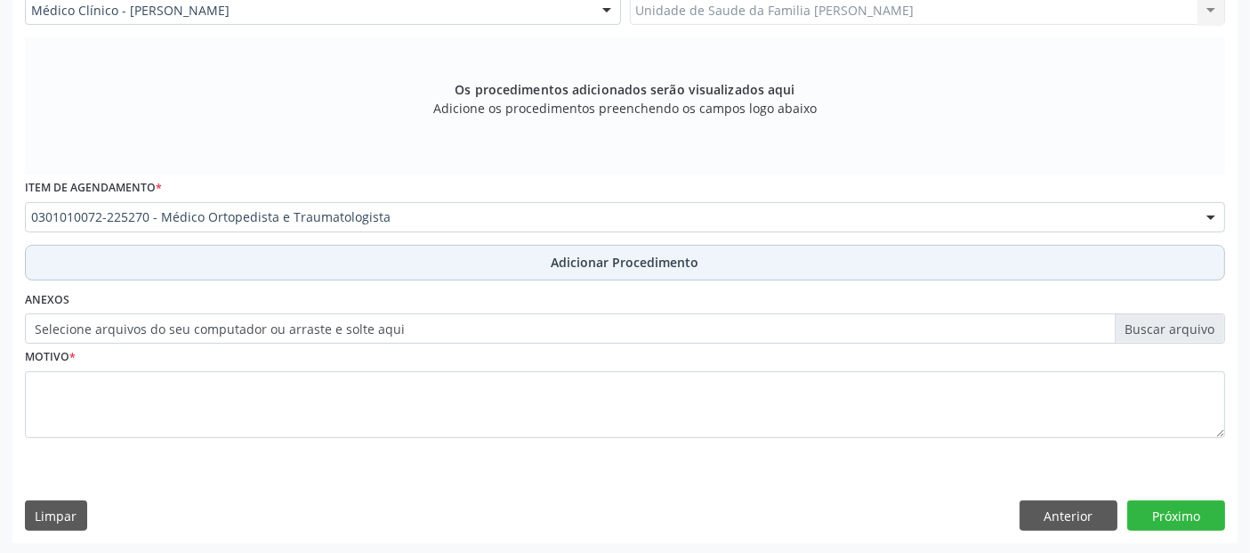
click at [303, 273] on button "Adicionar Procedimento" at bounding box center [625, 263] width 1201 height 36
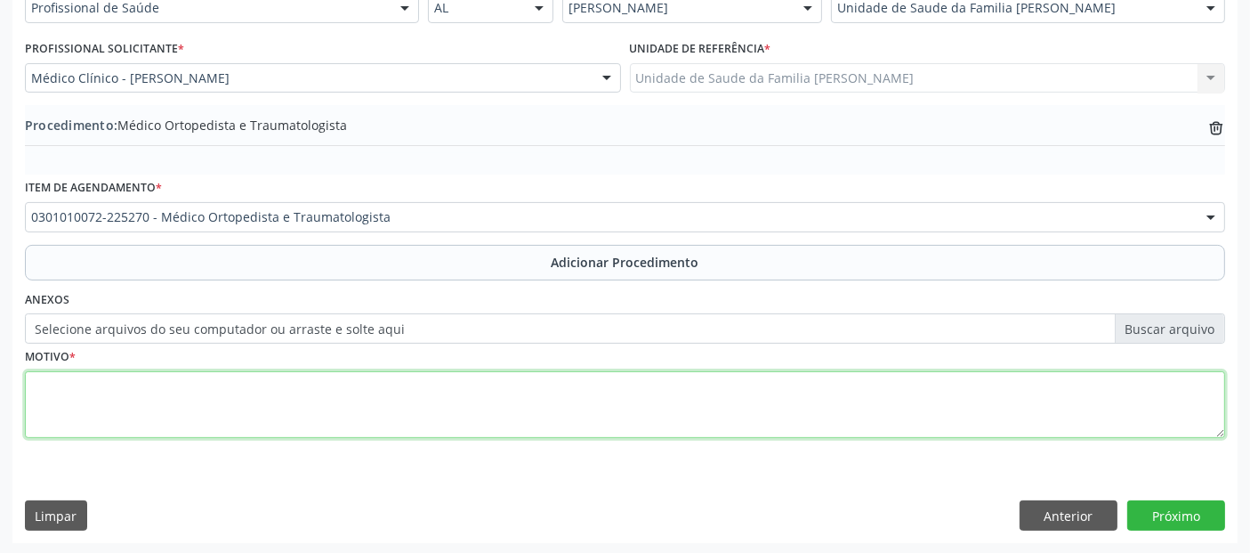
click at [236, 384] on textarea at bounding box center [625, 405] width 1201 height 68
click at [95, 385] on textarea "SOLICITACÇÃO COM URGÊNCIA." at bounding box center [625, 405] width 1201 height 68
type textarea "SOLICITAÇÃO COM URGÊNCIA."
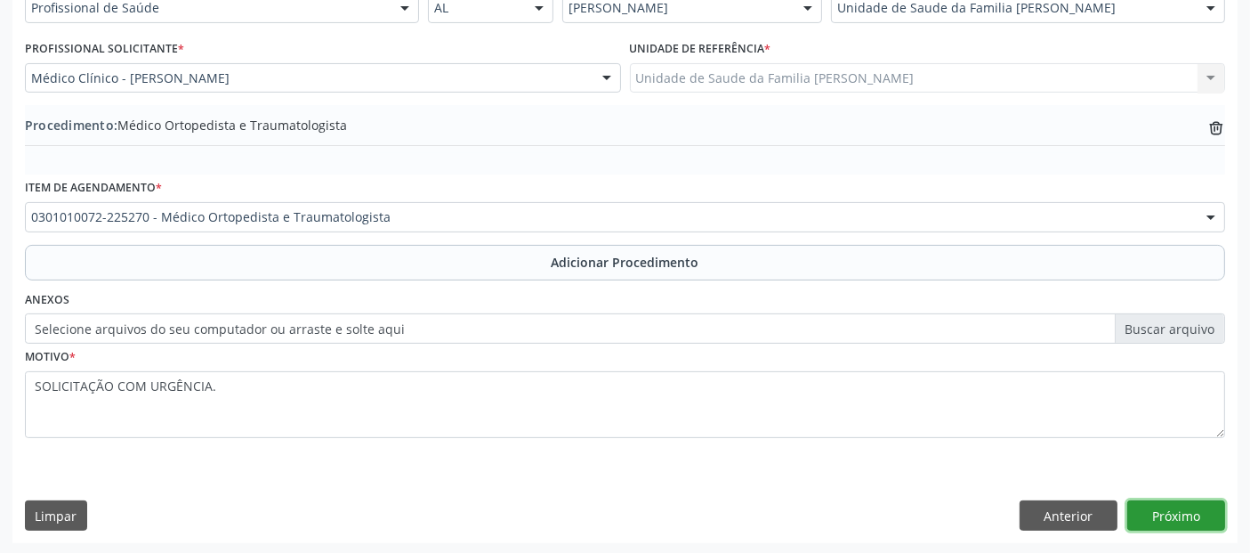
click at [1157, 511] on button "Próximo" at bounding box center [1177, 515] width 98 height 30
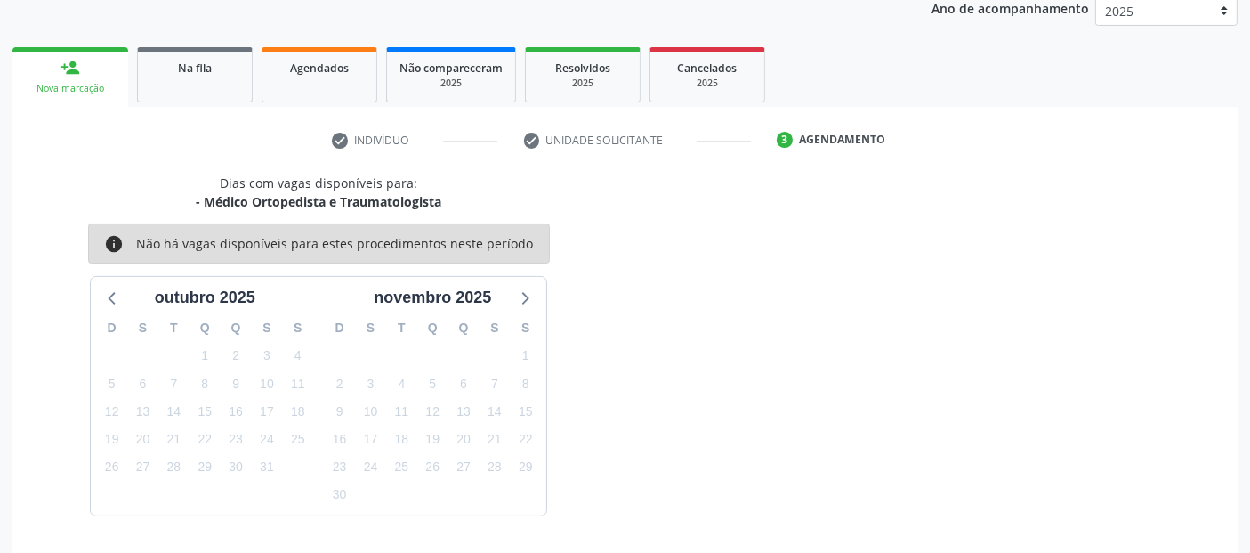
scroll to position [296, 0]
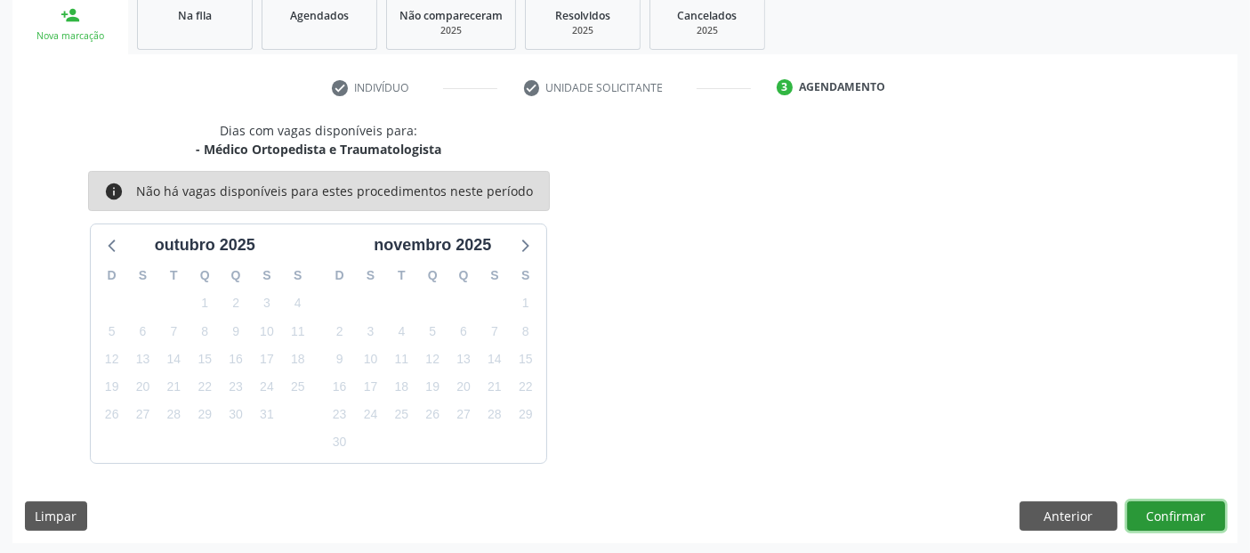
click at [1157, 511] on button "Confirmar" at bounding box center [1177, 516] width 98 height 30
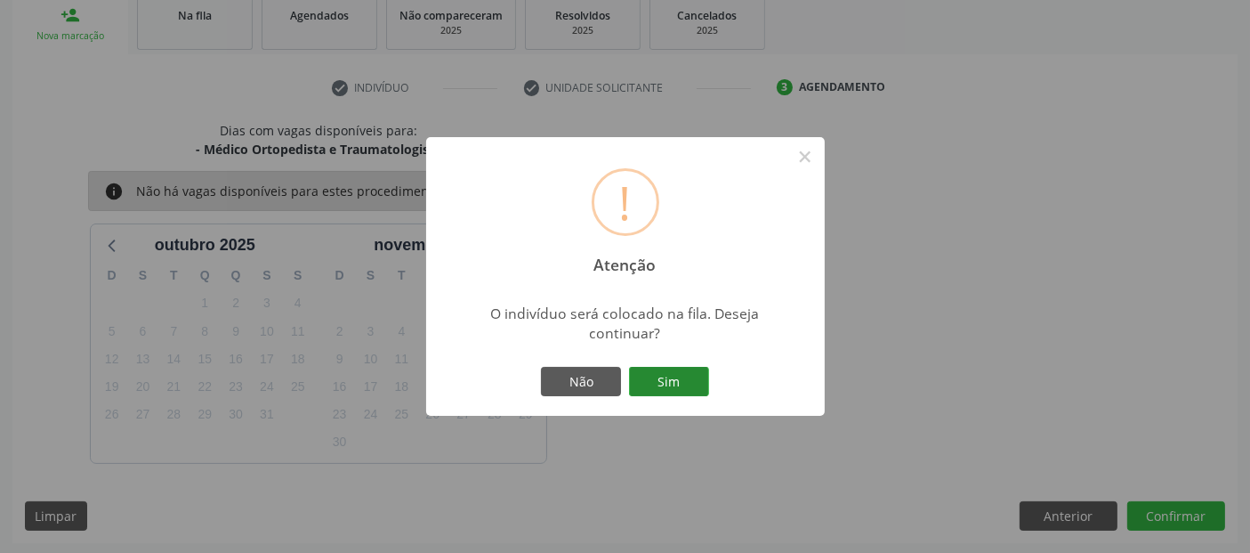
click at [672, 388] on button "Sim" at bounding box center [669, 382] width 80 height 30
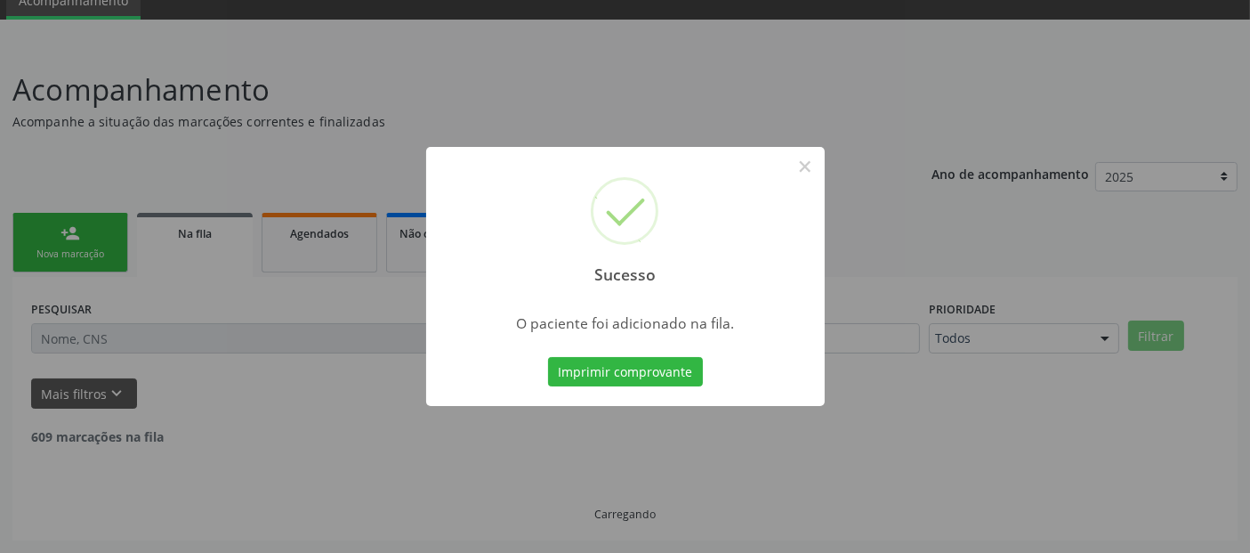
scroll to position [58, 0]
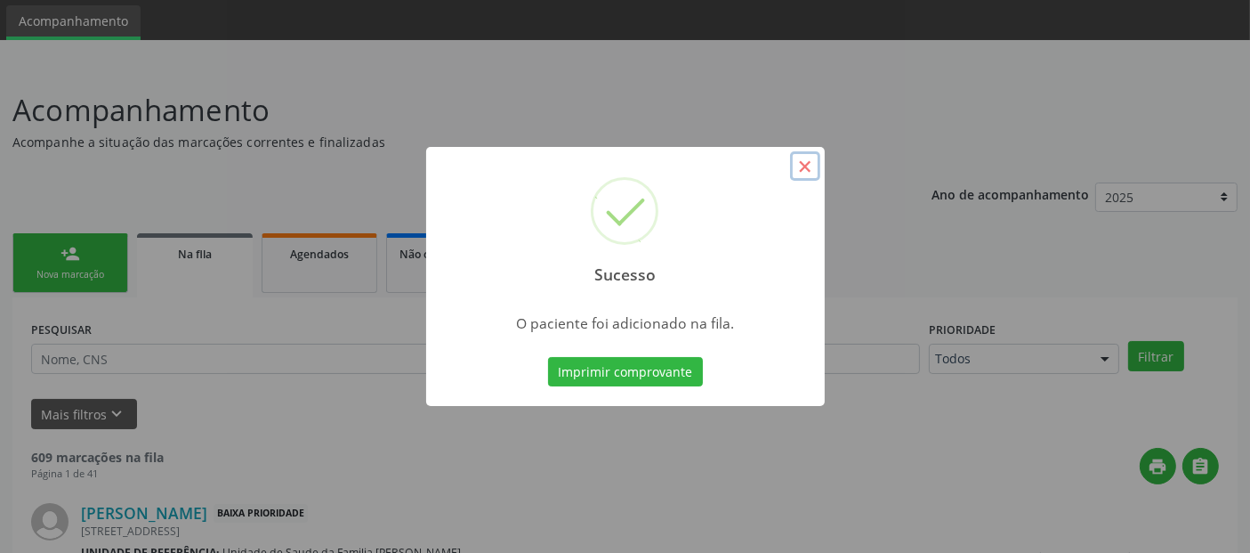
click at [811, 171] on button "×" at bounding box center [805, 166] width 30 height 30
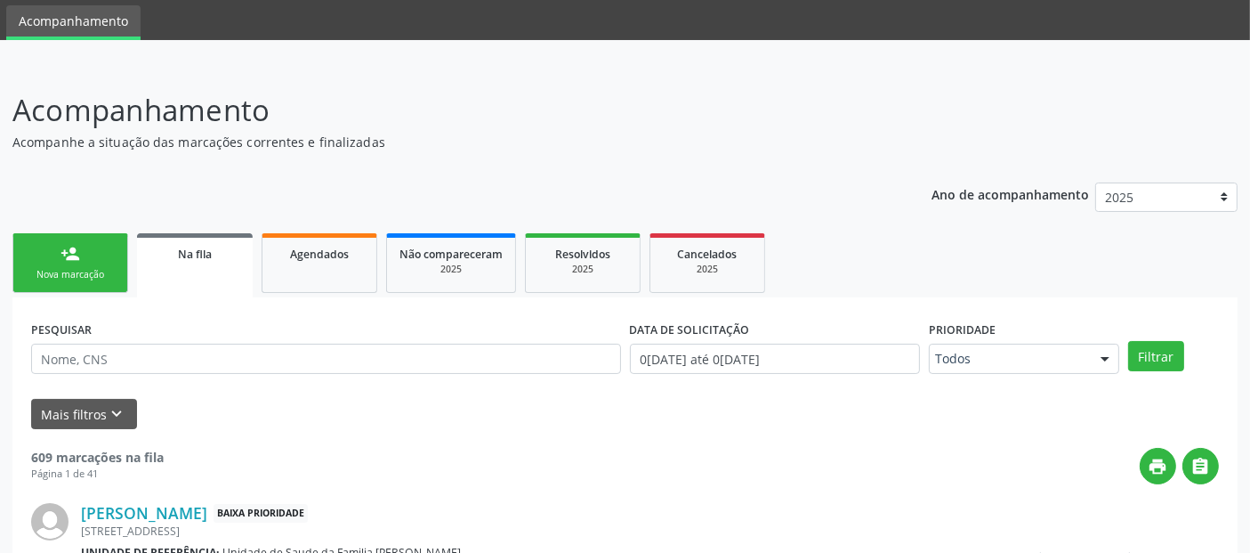
click at [92, 258] on link "person_add Nova marcação" at bounding box center [70, 263] width 116 height 60
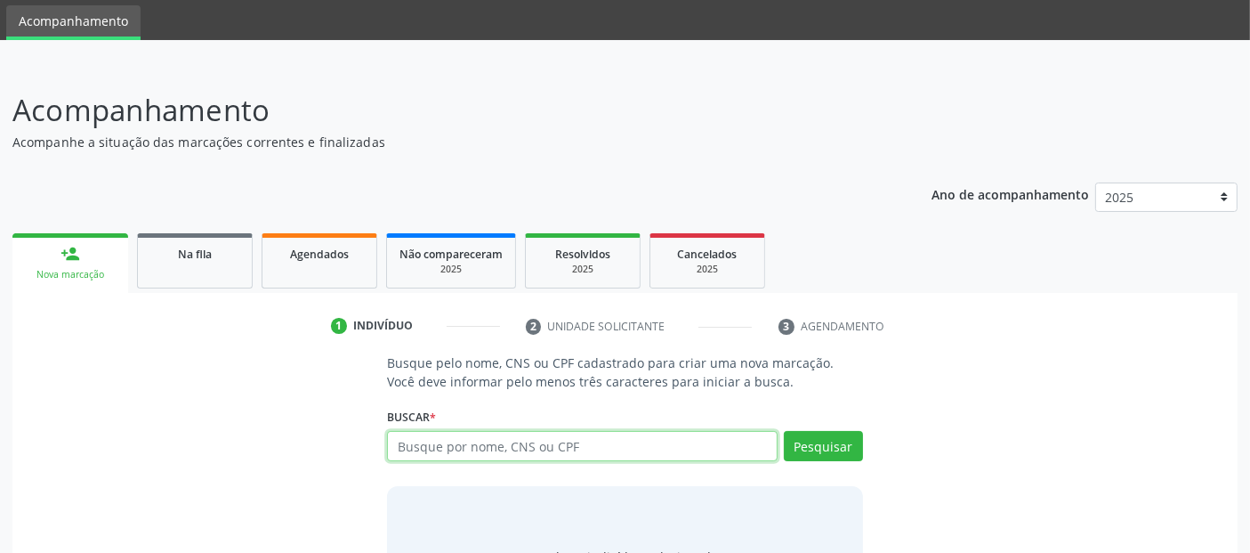
click at [467, 447] on input "text" at bounding box center [582, 446] width 390 height 30
type input "01428928588"
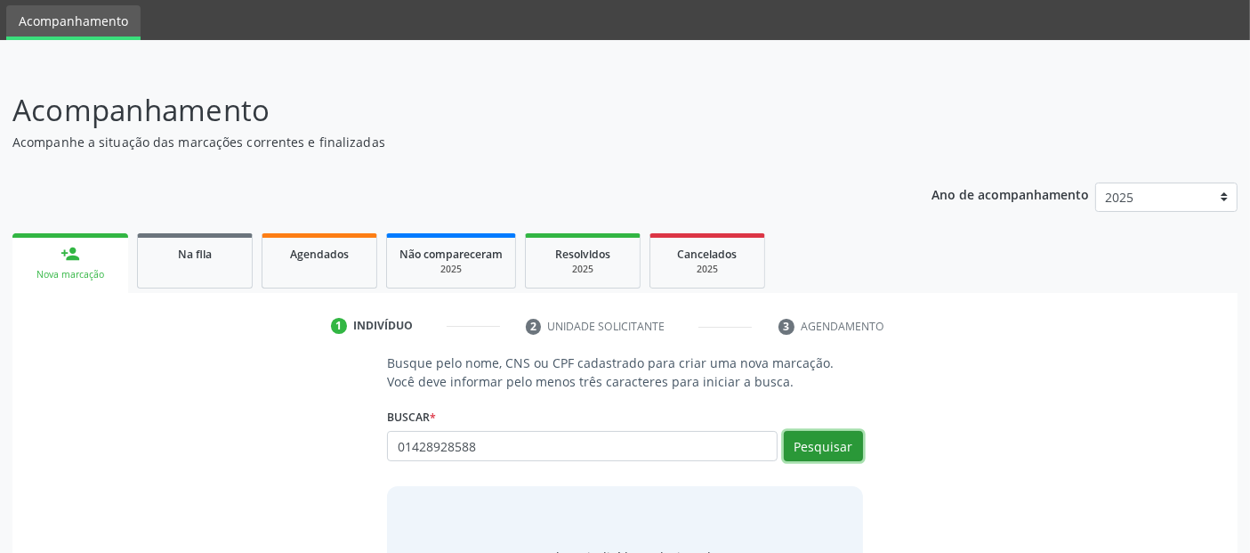
click at [815, 433] on button "Pesquisar" at bounding box center [823, 446] width 79 height 30
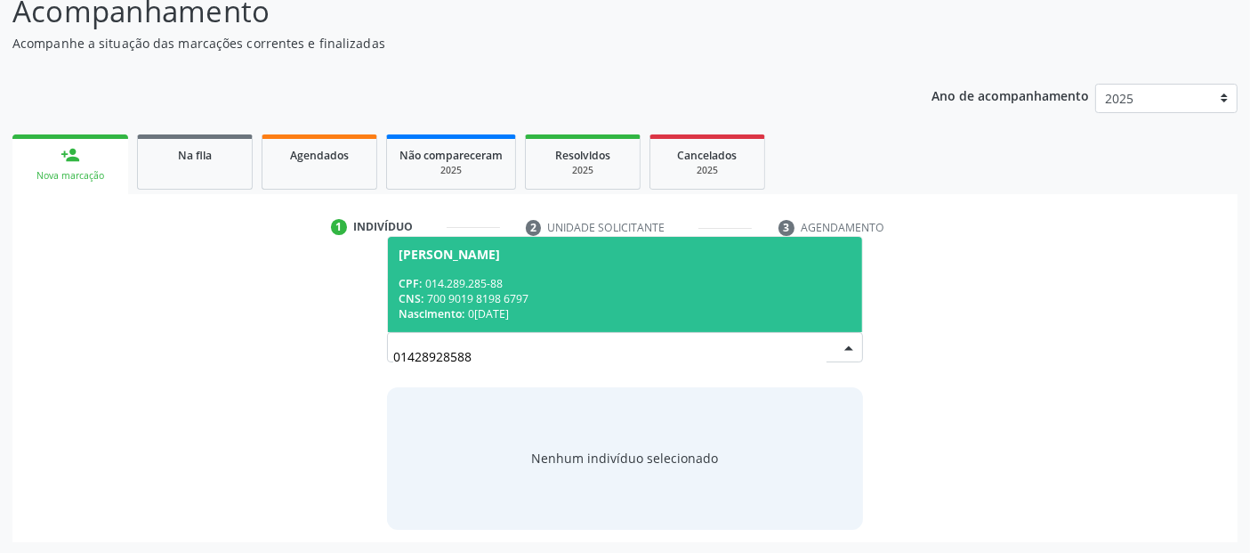
click at [695, 318] on div "Nascimento: 0[DATE]" at bounding box center [625, 313] width 452 height 15
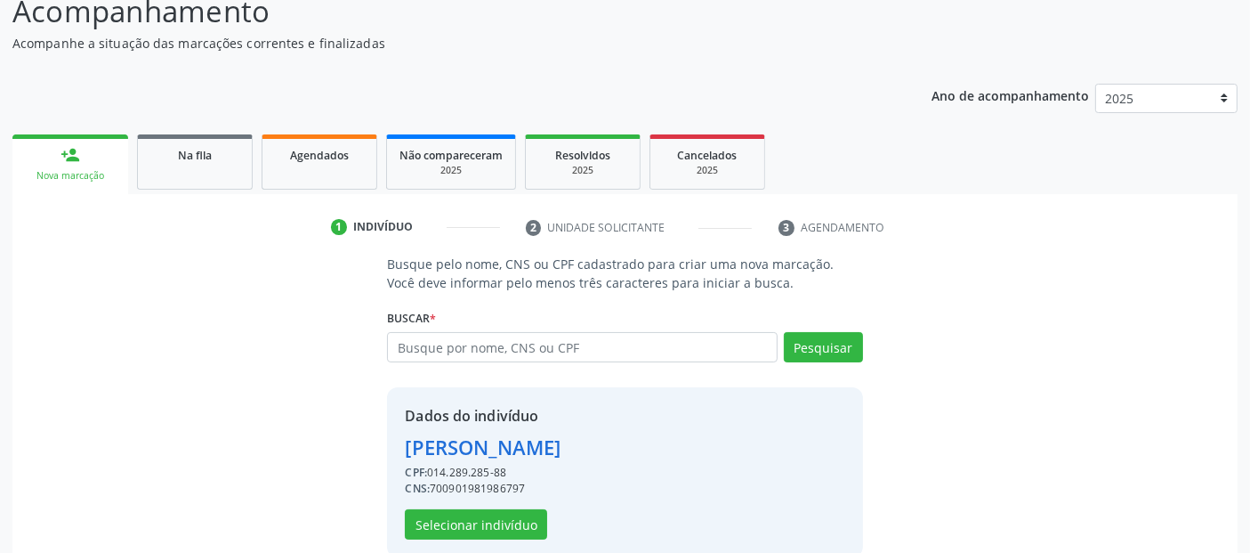
scroll to position [183, 0]
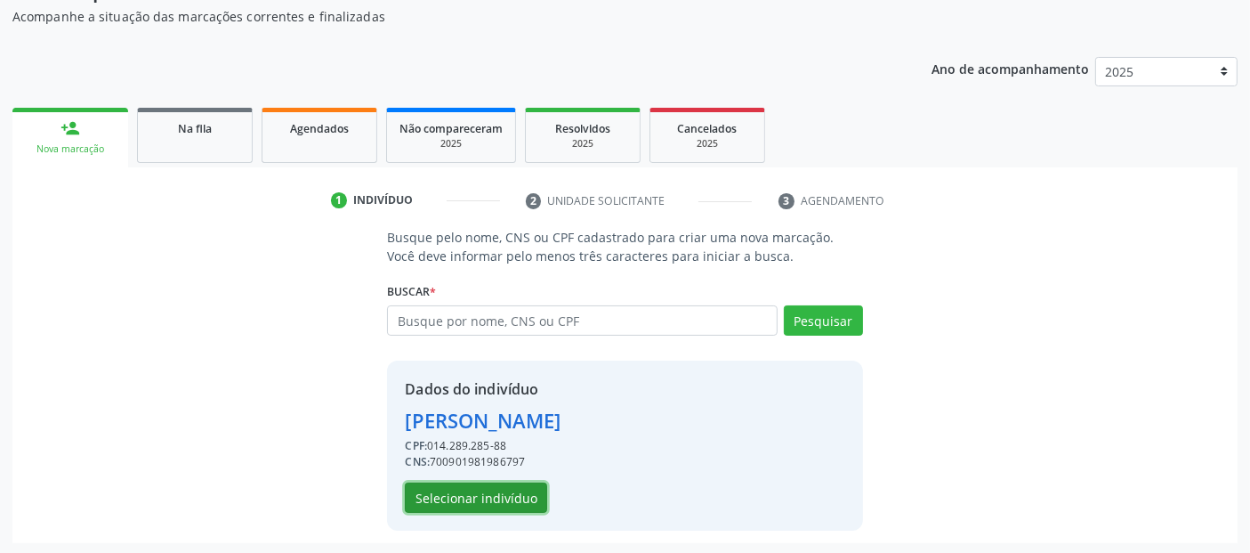
click at [490, 491] on button "Selecionar indivíduo" at bounding box center [476, 497] width 142 height 30
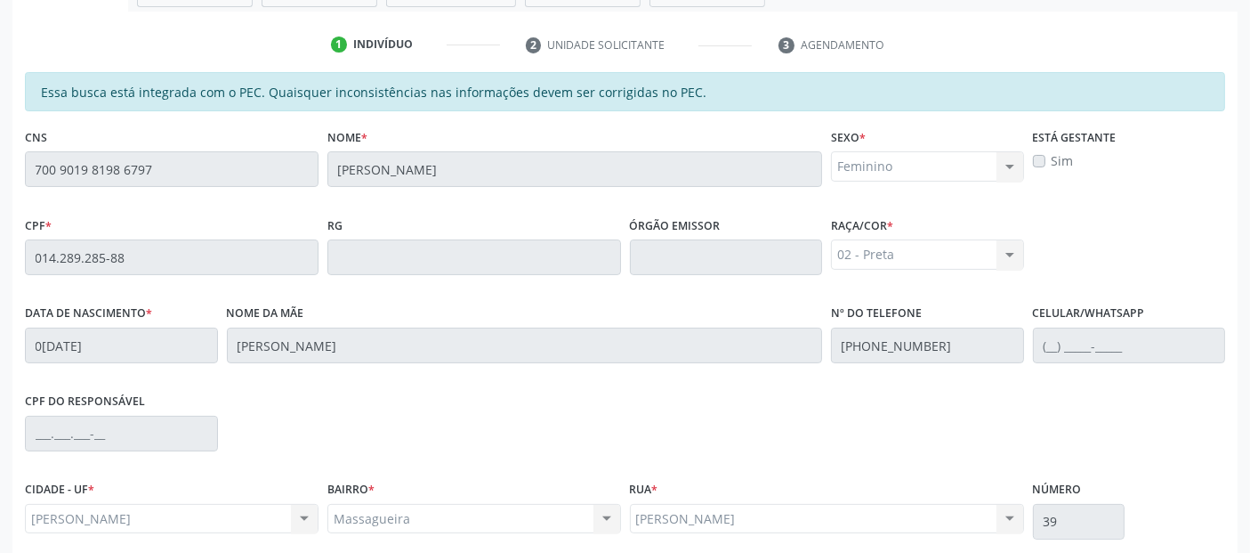
scroll to position [486, 0]
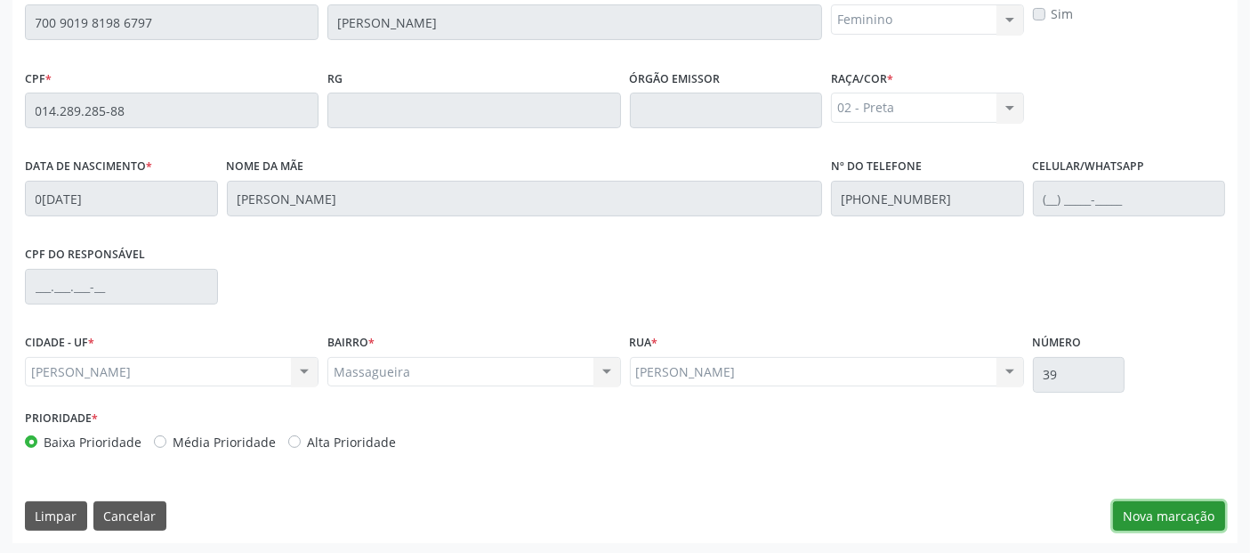
click at [1152, 502] on button "Nova marcação" at bounding box center [1169, 516] width 112 height 30
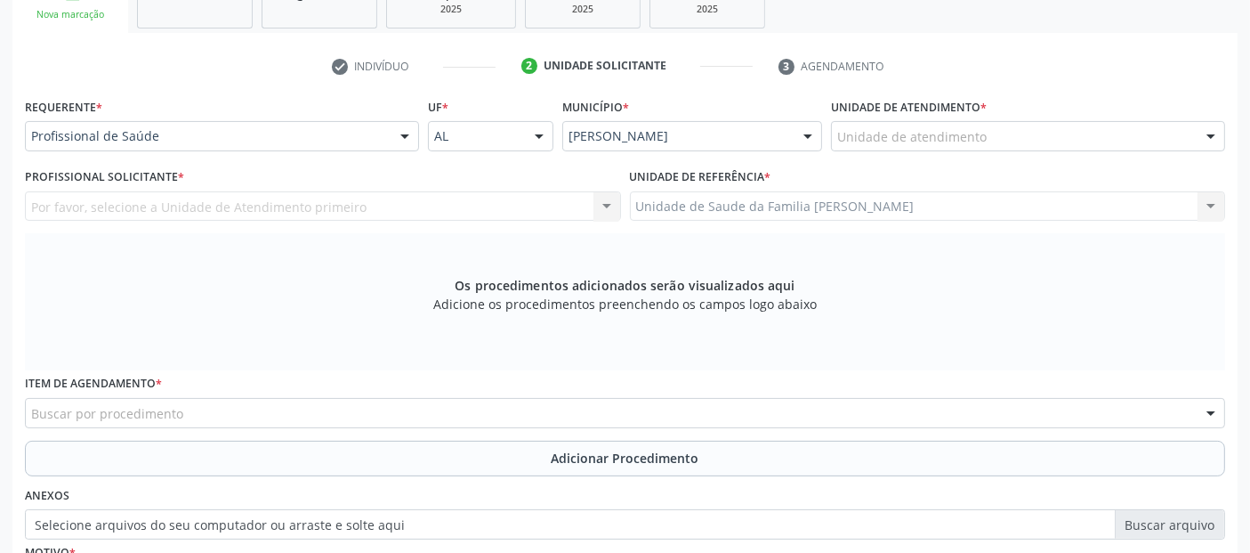
scroll to position [283, 0]
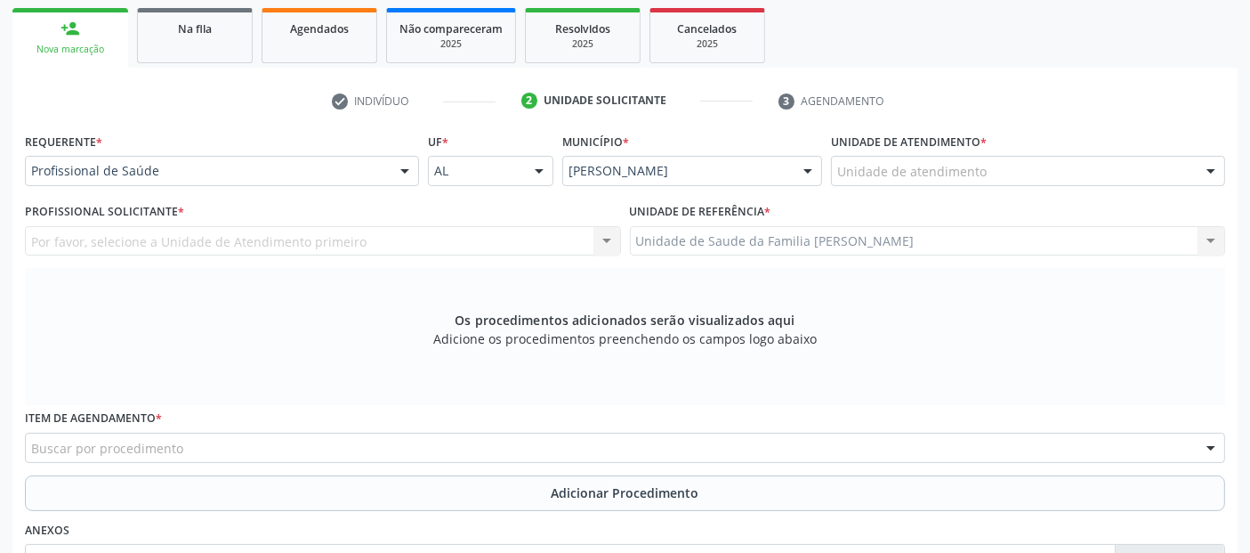
click at [1074, 163] on div "Unidade de atendimento" at bounding box center [1028, 171] width 394 height 30
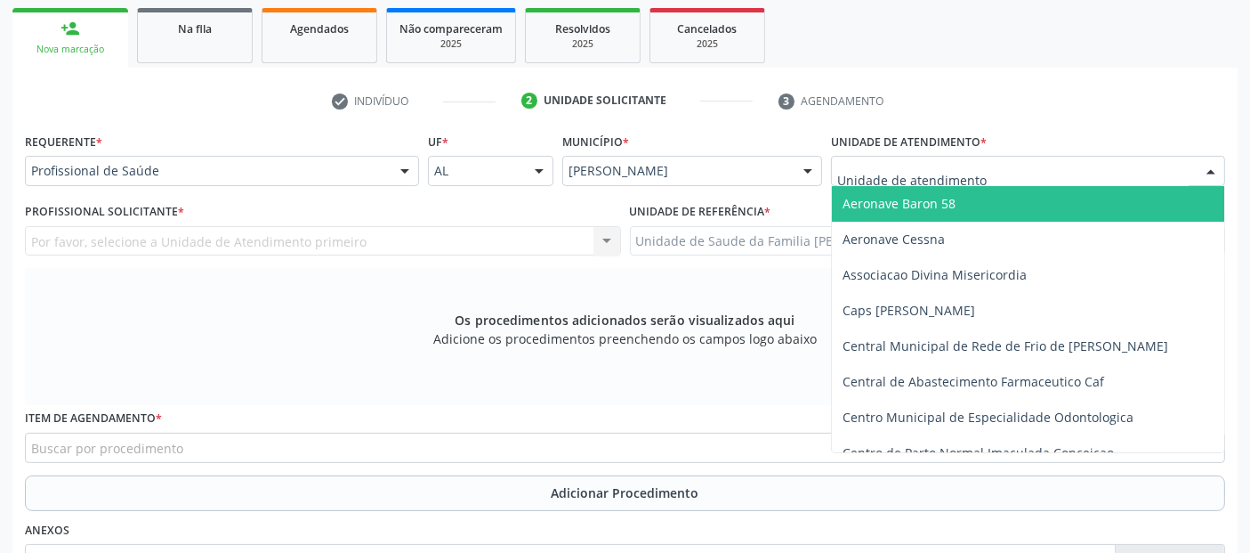
type input "P"
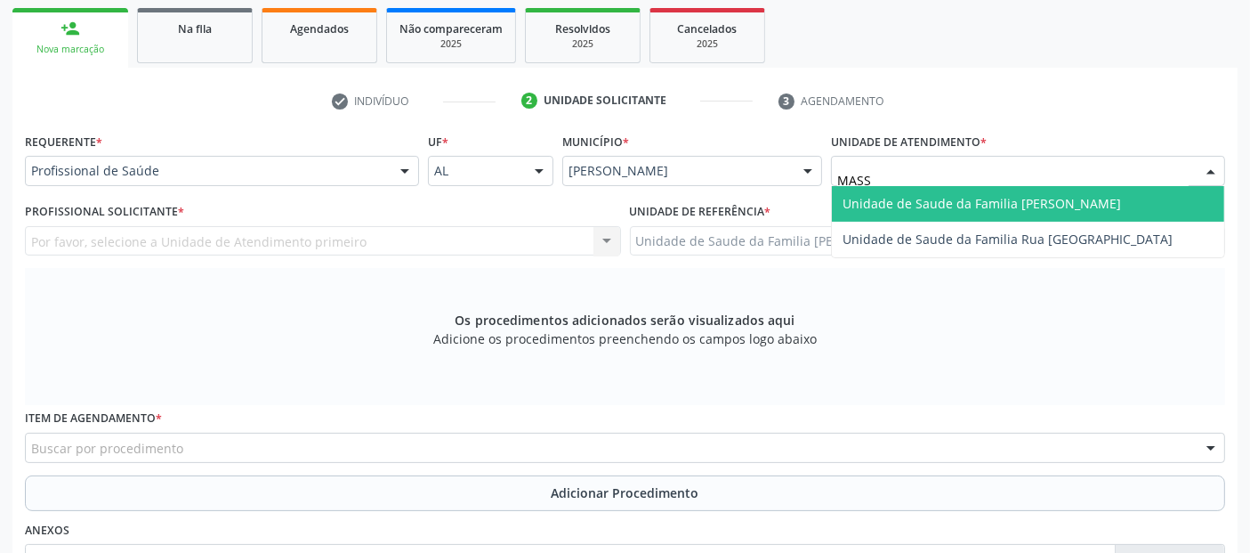
type input "MASSA"
click at [1027, 186] on span "Unidade de Saude da Familia [PERSON_NAME]" at bounding box center [1028, 204] width 392 height 36
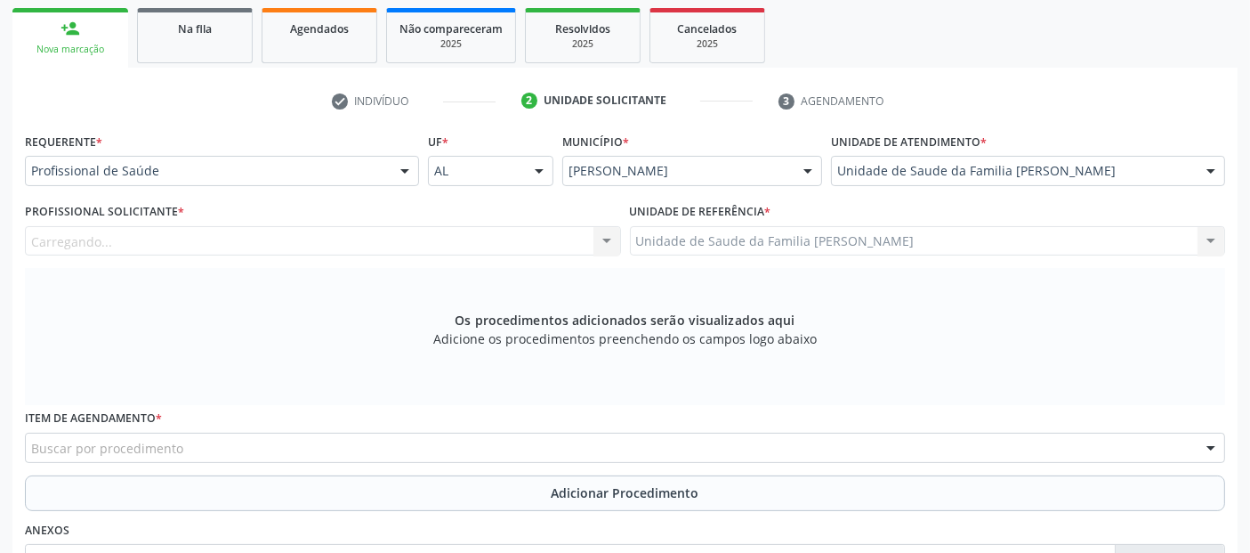
click at [272, 232] on div "Carregando... Nenhum resultado encontrado para: " " Não há nenhuma opção para s…" at bounding box center [323, 241] width 596 height 30
drag, startPoint x: 272, startPoint y: 232, endPoint x: 247, endPoint y: 234, distance: 25.9
click at [247, 234] on div "Carregando... Nenhum resultado encontrado para: " " Não há nenhuma opção para s…" at bounding box center [323, 241] width 596 height 30
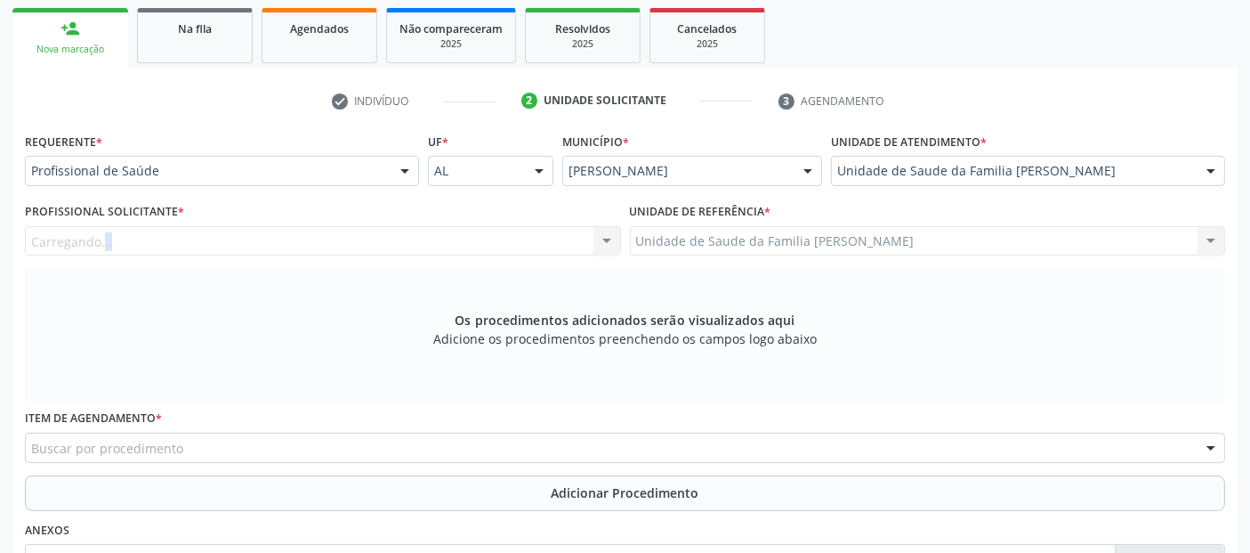
click at [247, 234] on div "Carregando... Nenhum resultado encontrado para: " " Não há nenhuma opção para s…" at bounding box center [323, 241] width 596 height 30
click at [58, 240] on div "Carregando... Nenhum resultado encontrado para: " " Não há nenhuma opção para s…" at bounding box center [323, 241] width 596 height 30
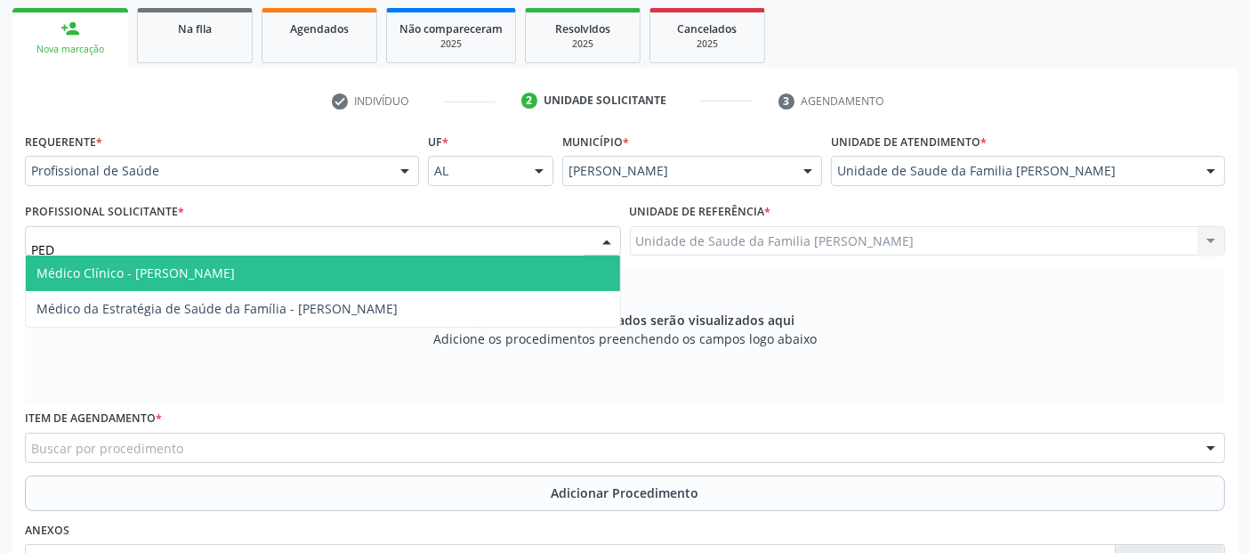
type input "PEDR"
click at [125, 275] on span "Médico Clínico - [PERSON_NAME]" at bounding box center [135, 272] width 198 height 17
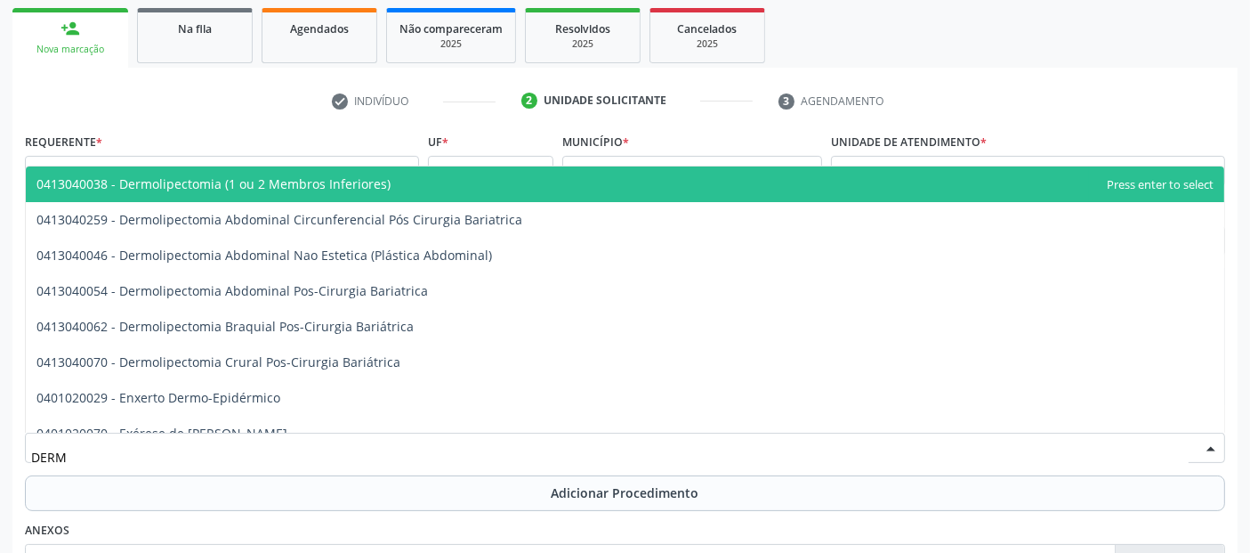
type input "DERMA"
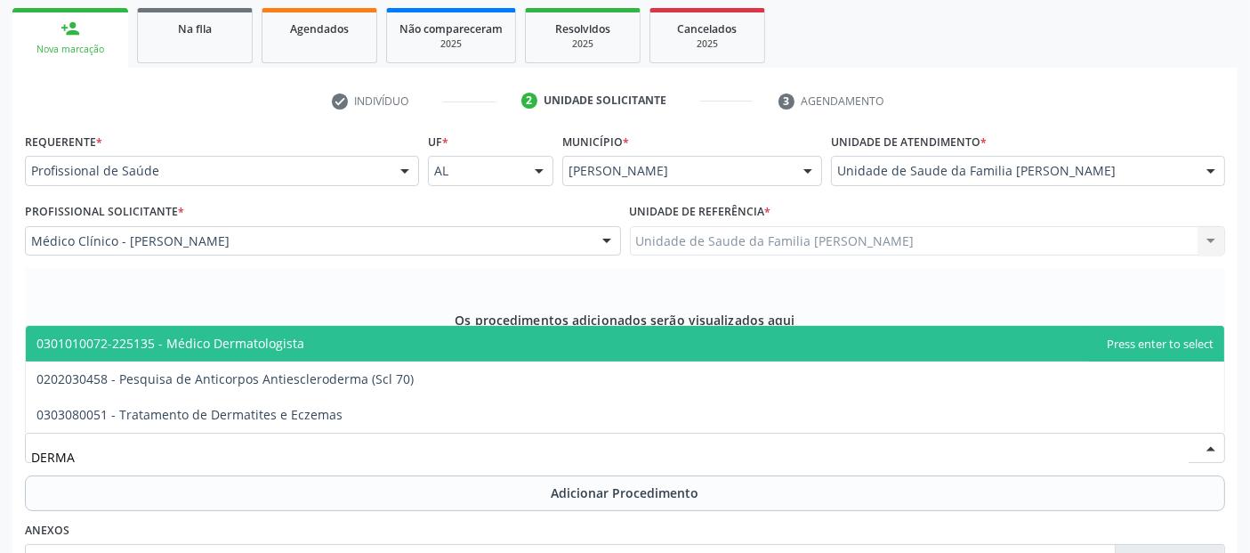
click at [229, 346] on span "0301010072-225135 - Médico Dermatologista" at bounding box center [170, 343] width 268 height 17
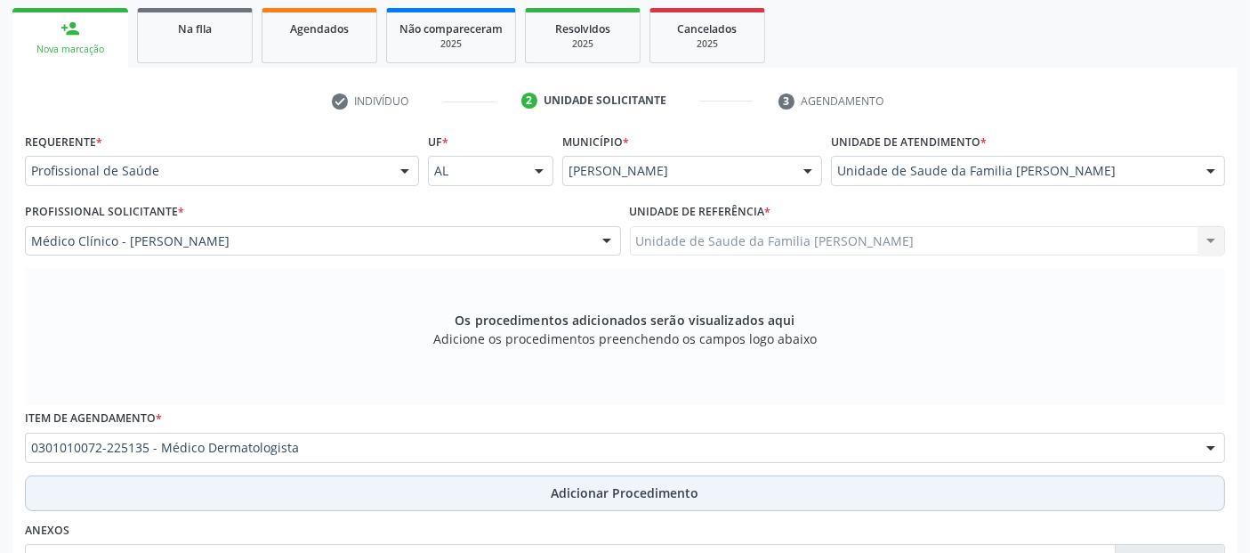
click at [398, 489] on button "Adicionar Procedimento" at bounding box center [625, 493] width 1201 height 36
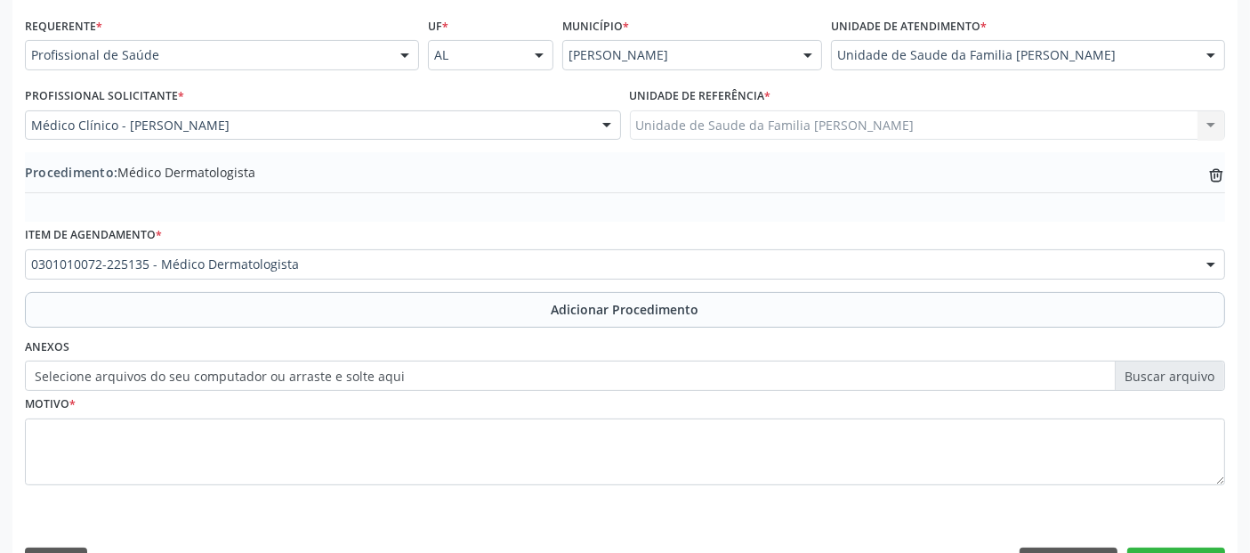
scroll to position [446, 0]
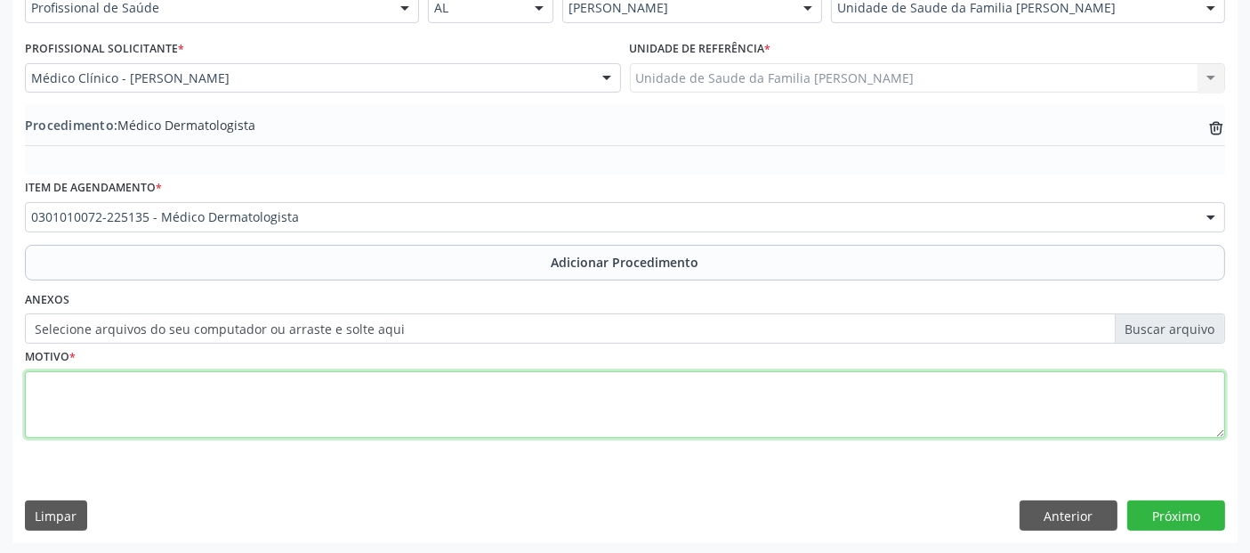
click at [816, 383] on textarea at bounding box center [625, 405] width 1201 height 68
type textarea "SOLICITAÇÀO COM URGÊNCIA."
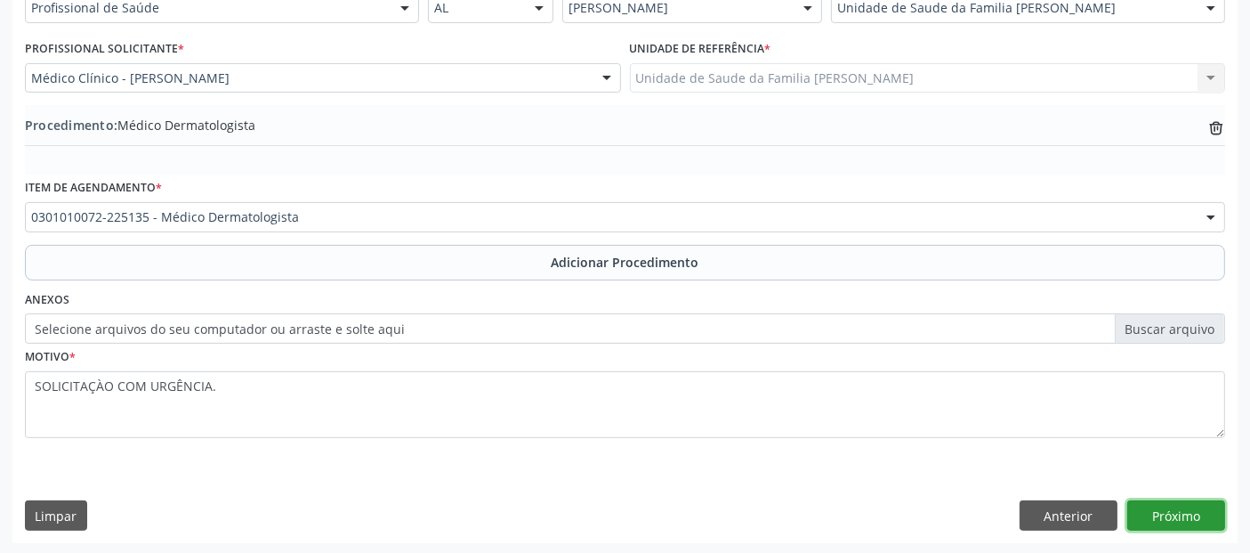
click at [1186, 513] on button "Próximo" at bounding box center [1177, 515] width 98 height 30
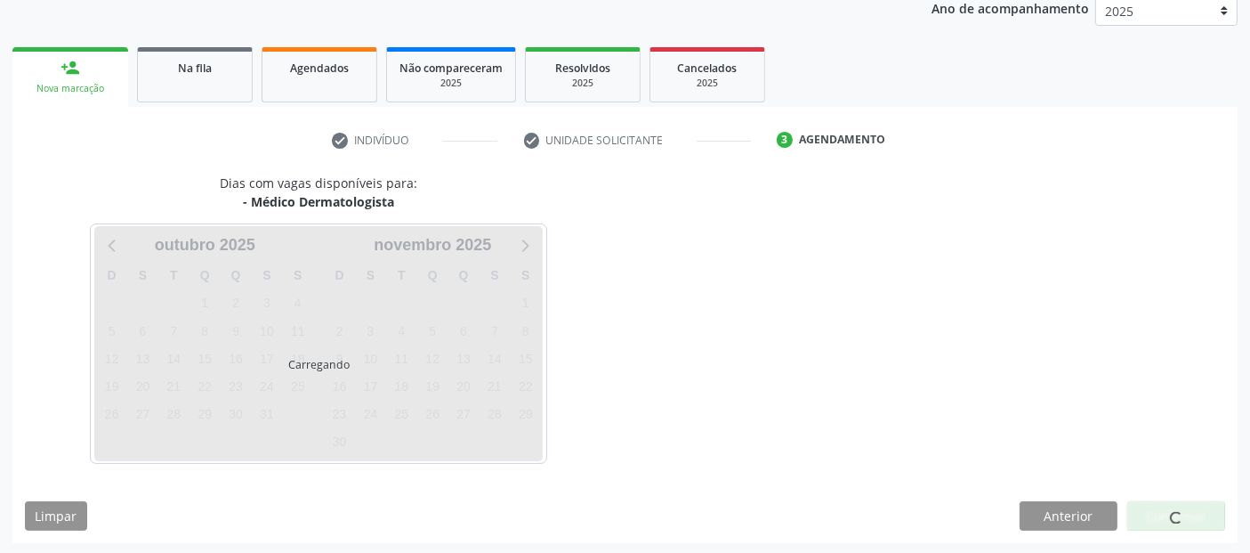
scroll to position [296, 0]
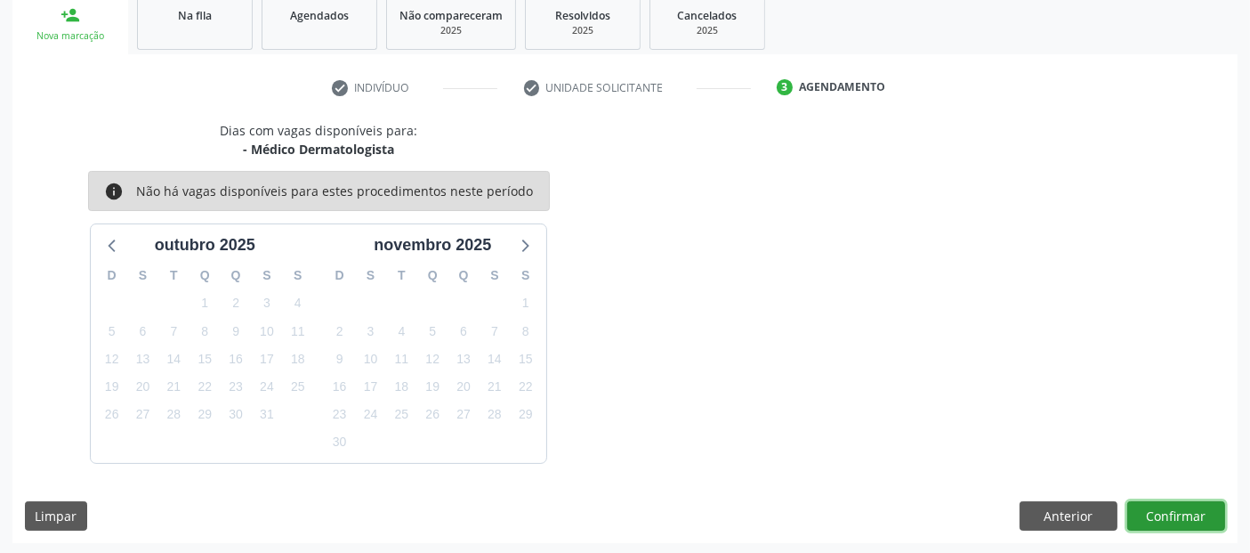
click at [1164, 517] on button "Confirmar" at bounding box center [1177, 516] width 98 height 30
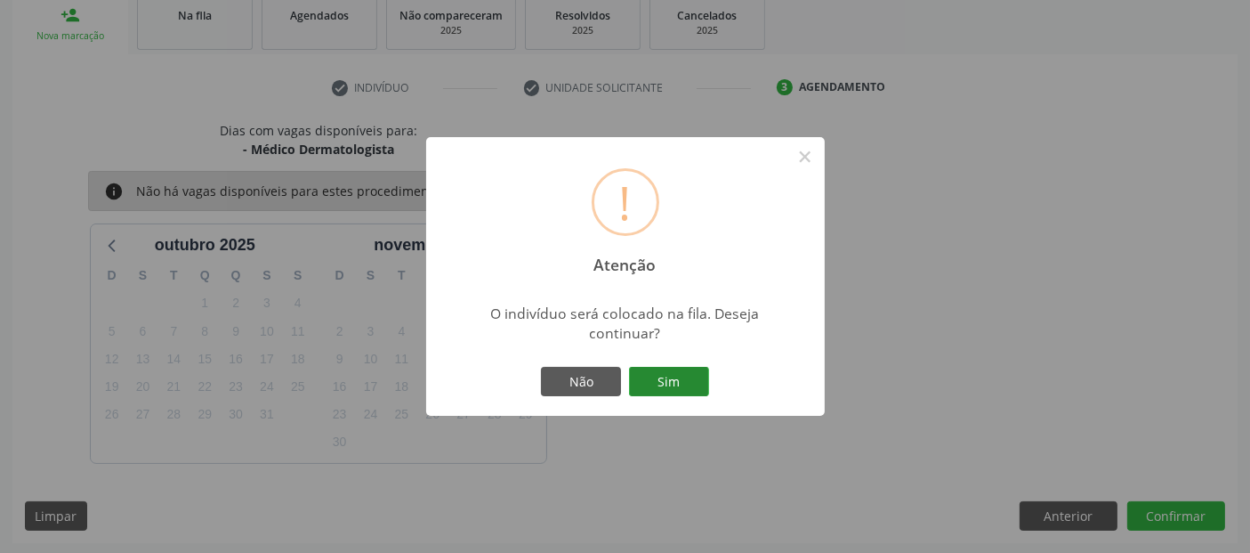
click at [674, 377] on button "Sim" at bounding box center [669, 382] width 80 height 30
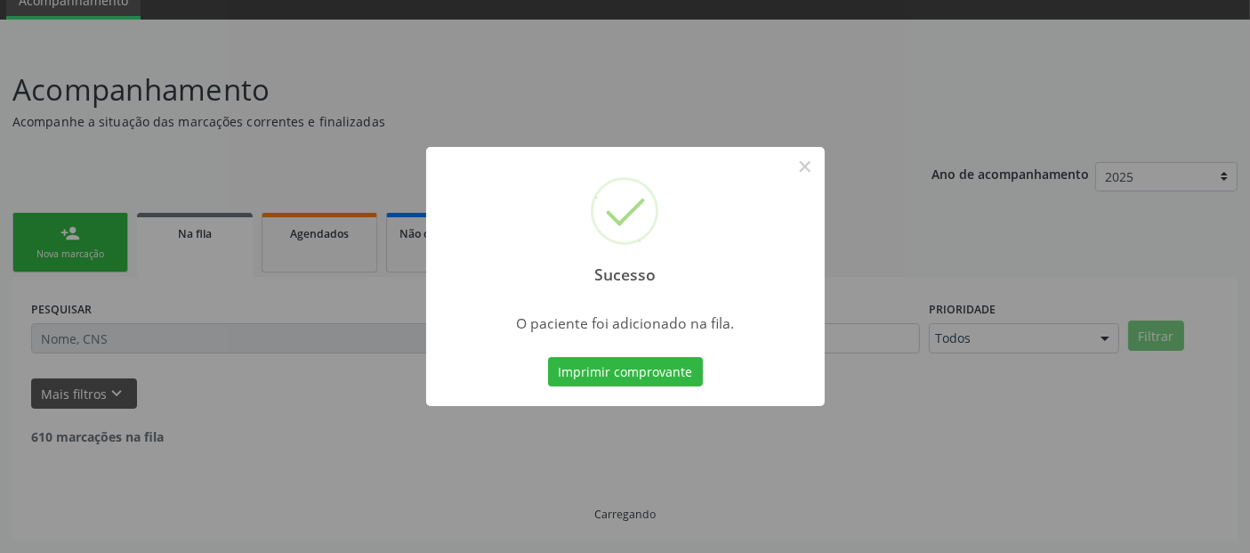
scroll to position [58, 0]
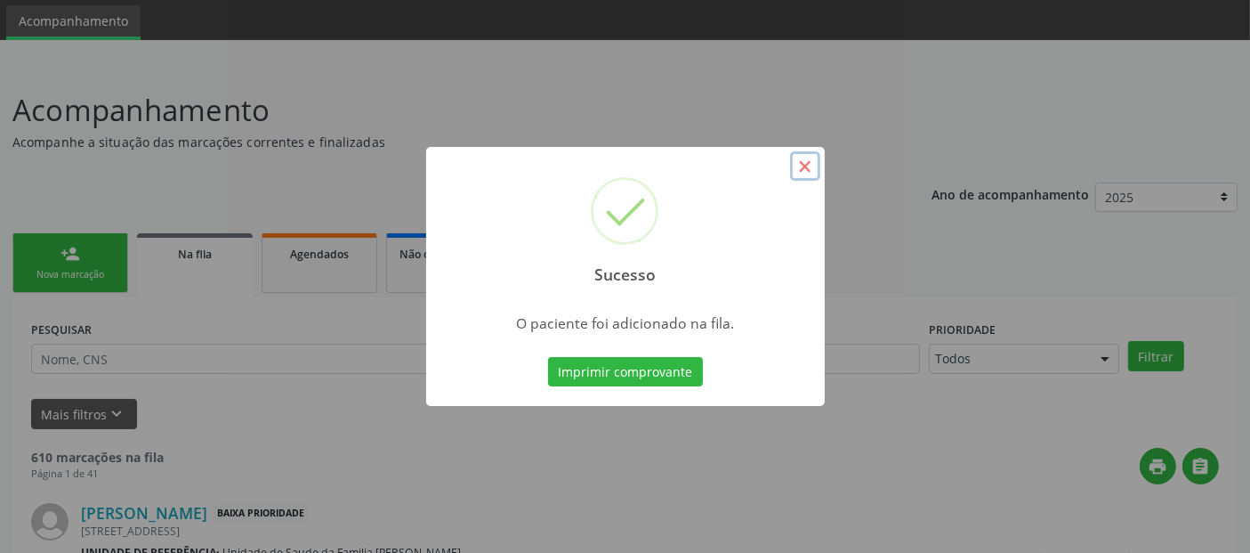
click at [795, 160] on button "×" at bounding box center [805, 166] width 30 height 30
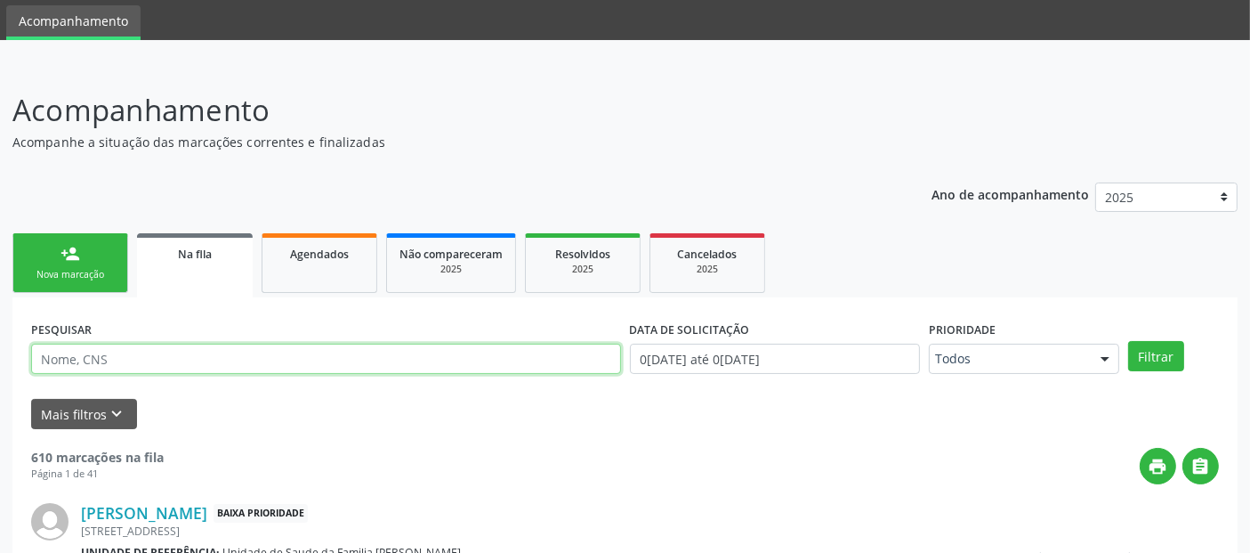
click at [66, 351] on input "text" at bounding box center [326, 359] width 590 height 30
type input "[PERSON_NAME]"
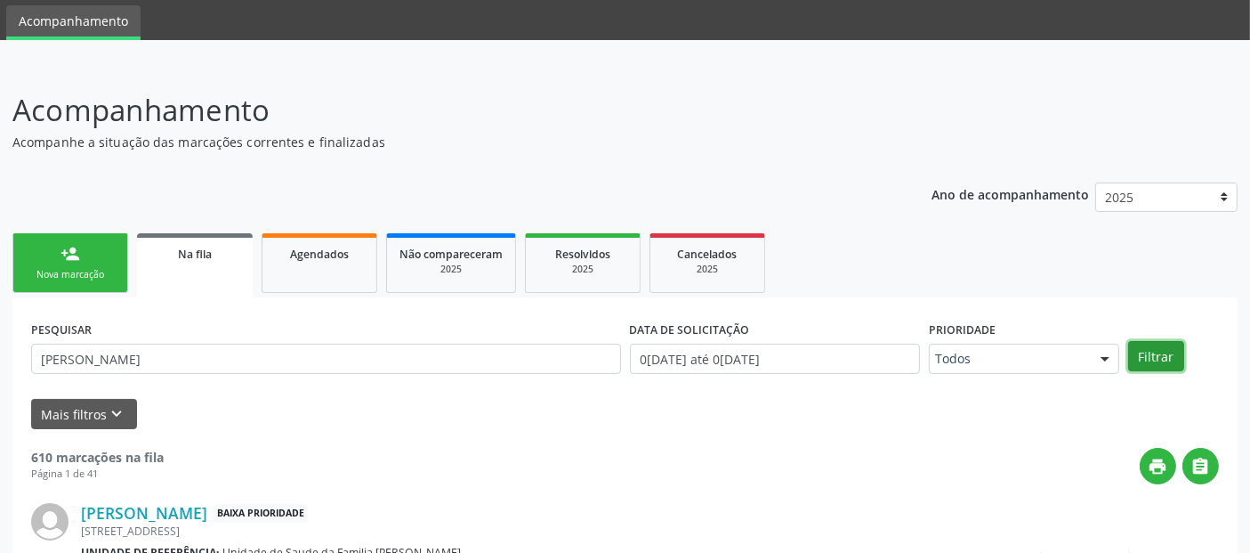
click at [1167, 365] on button "Filtrar" at bounding box center [1156, 356] width 56 height 30
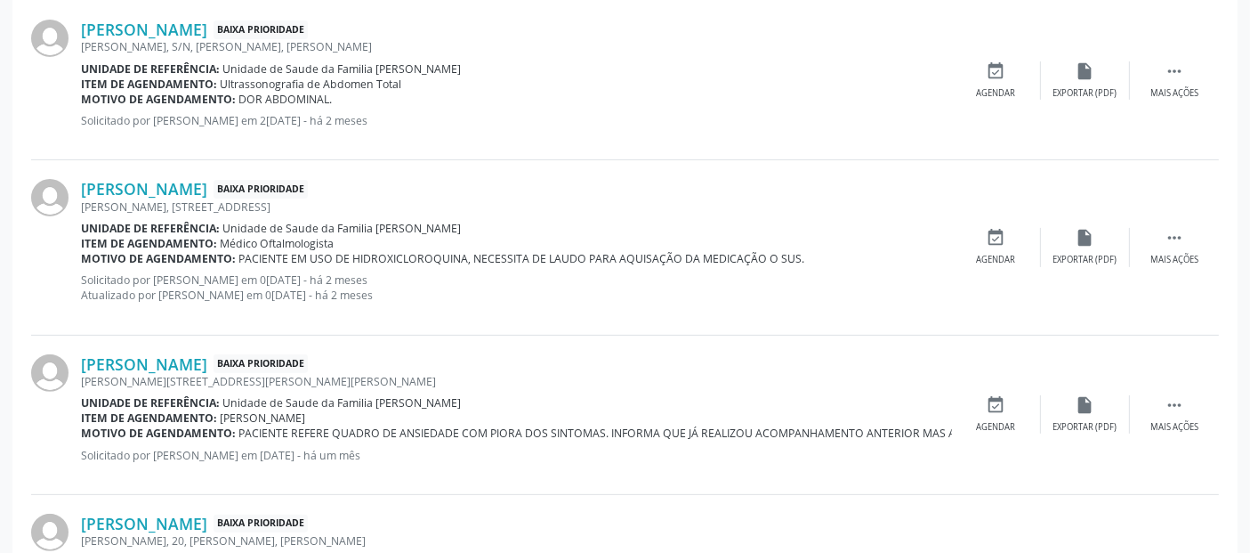
scroll to position [685, 0]
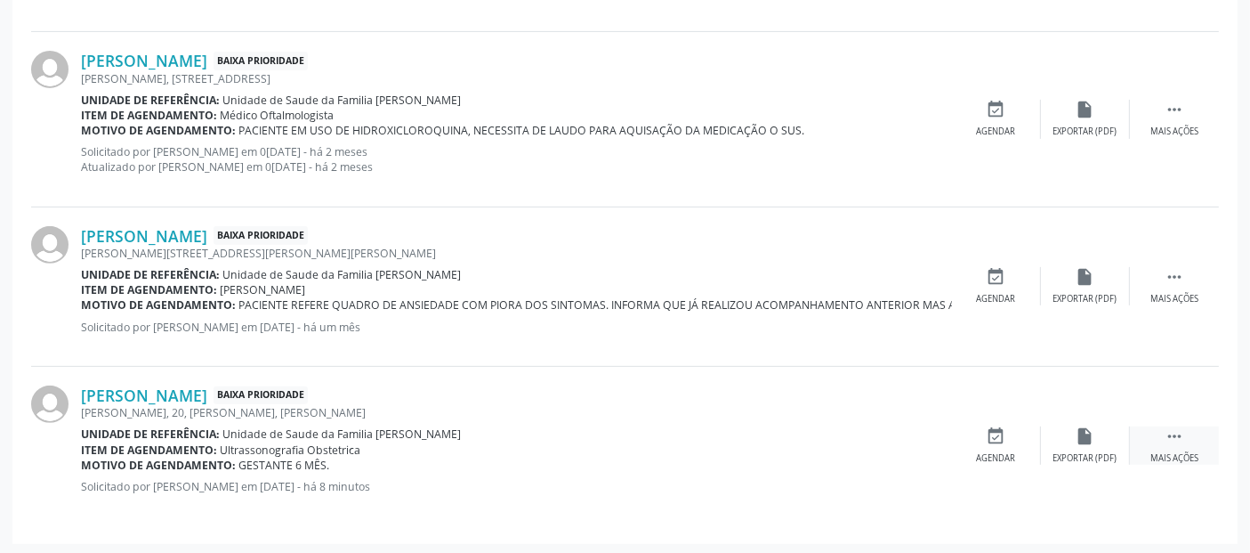
click at [1182, 441] on icon "" at bounding box center [1175, 436] width 20 height 20
click at [1083, 435] on icon "edit" at bounding box center [1086, 436] width 20 height 20
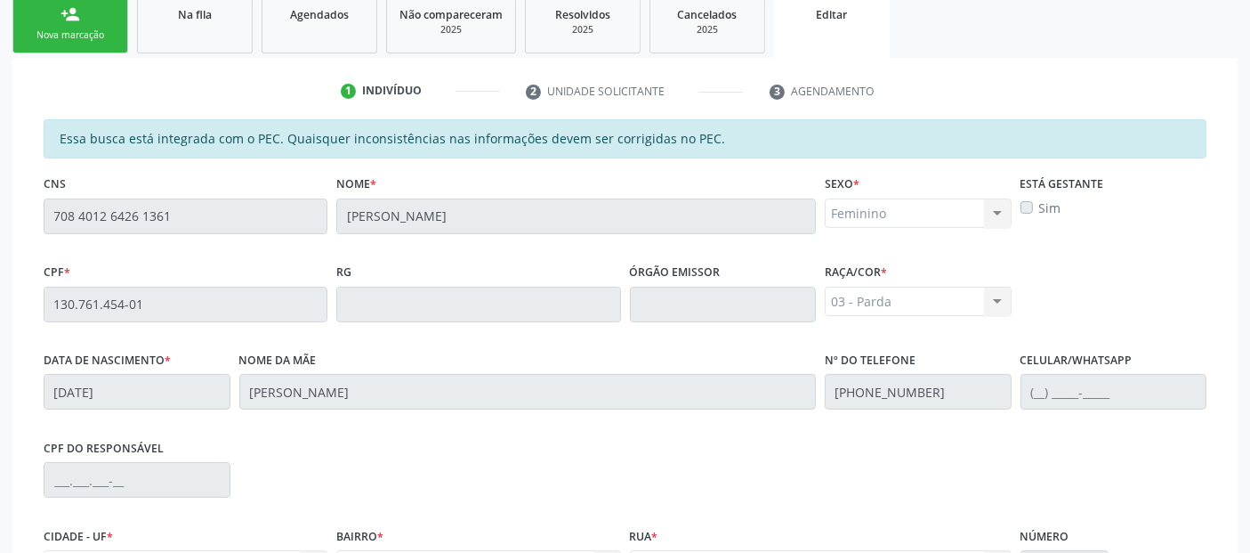
scroll to position [509, 0]
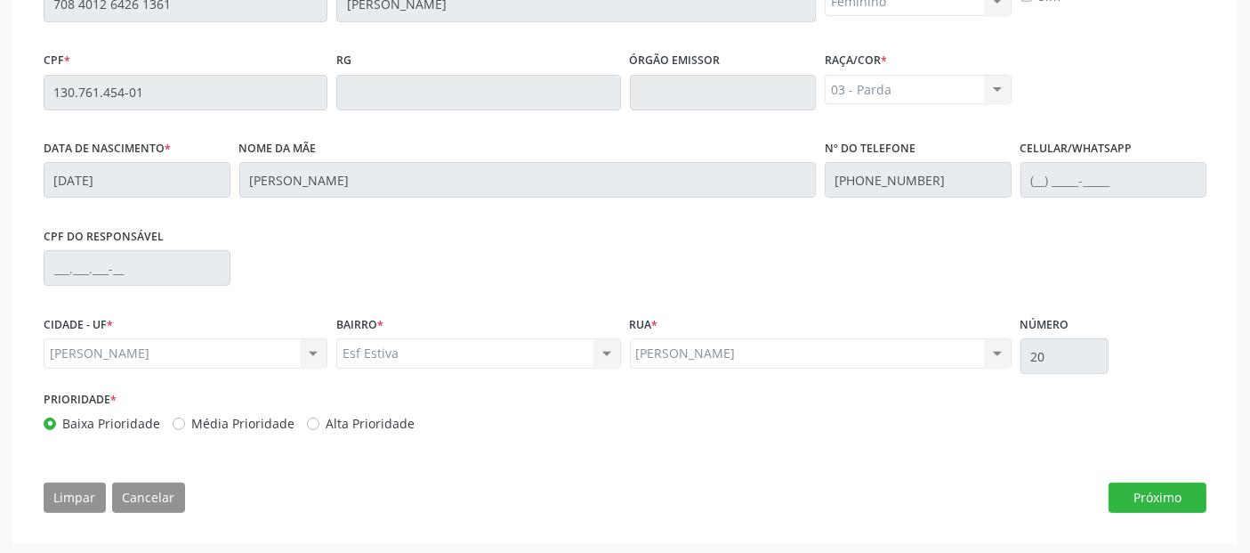
click at [951, 355] on div "[PERSON_NAME] [PERSON_NAME] Nenhum resultado encontrado para: " " Não há nenhum…" at bounding box center [821, 353] width 382 height 30
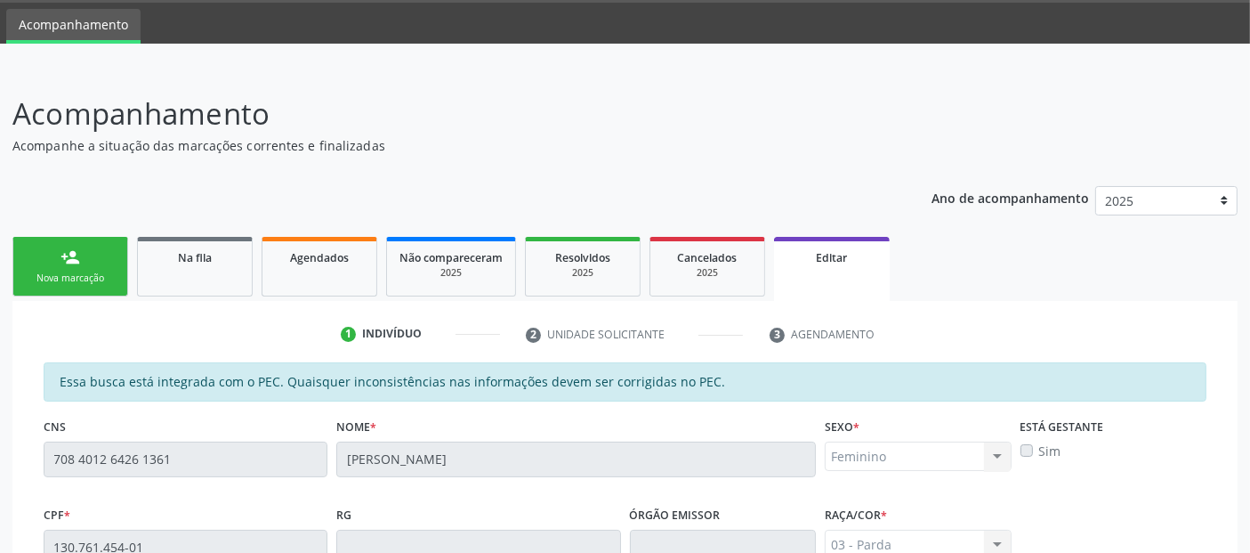
scroll to position [30, 0]
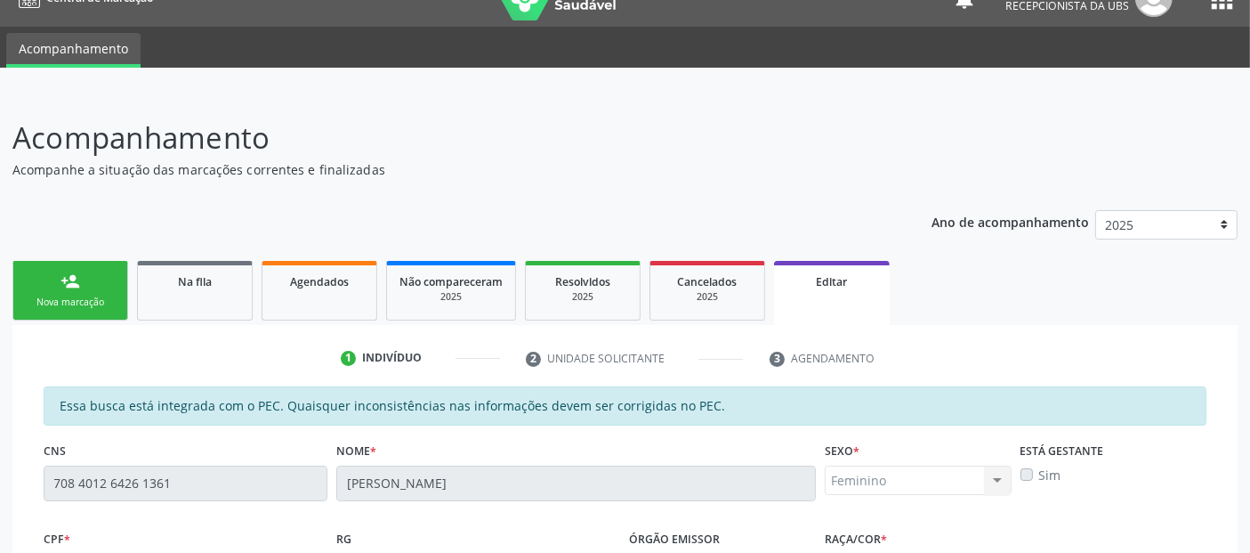
click at [442, 517] on div "Nome * [PERSON_NAME]" at bounding box center [576, 482] width 489 height 88
